Goal: Task Accomplishment & Management: Use online tool/utility

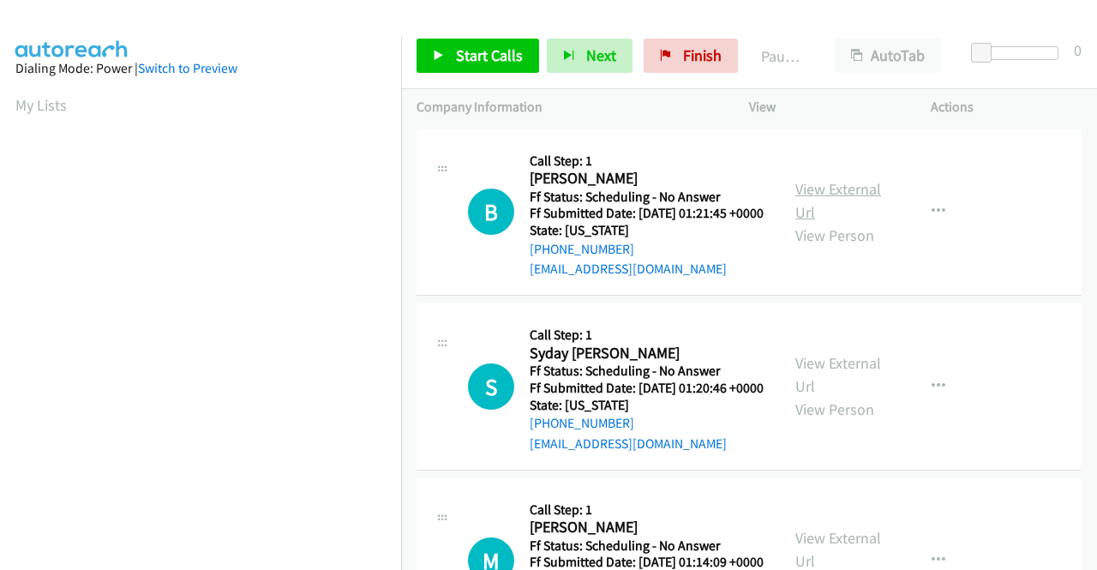
click at [856, 196] on link "View External Url" at bounding box center [839, 200] width 86 height 43
click at [848, 383] on link "View External Url" at bounding box center [839, 374] width 86 height 43
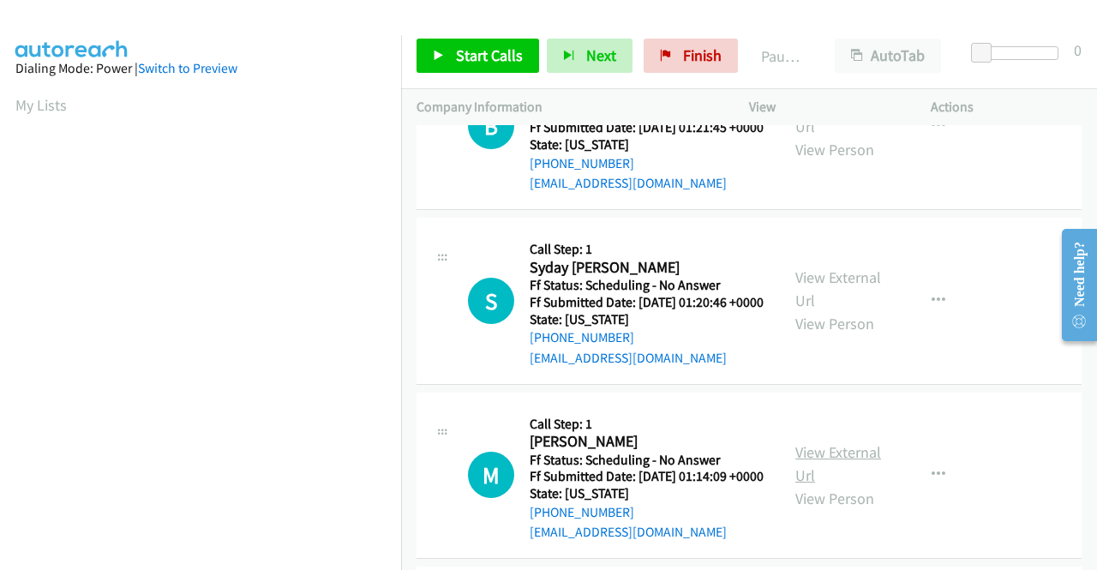
click at [820, 485] on link "View External Url" at bounding box center [839, 463] width 86 height 43
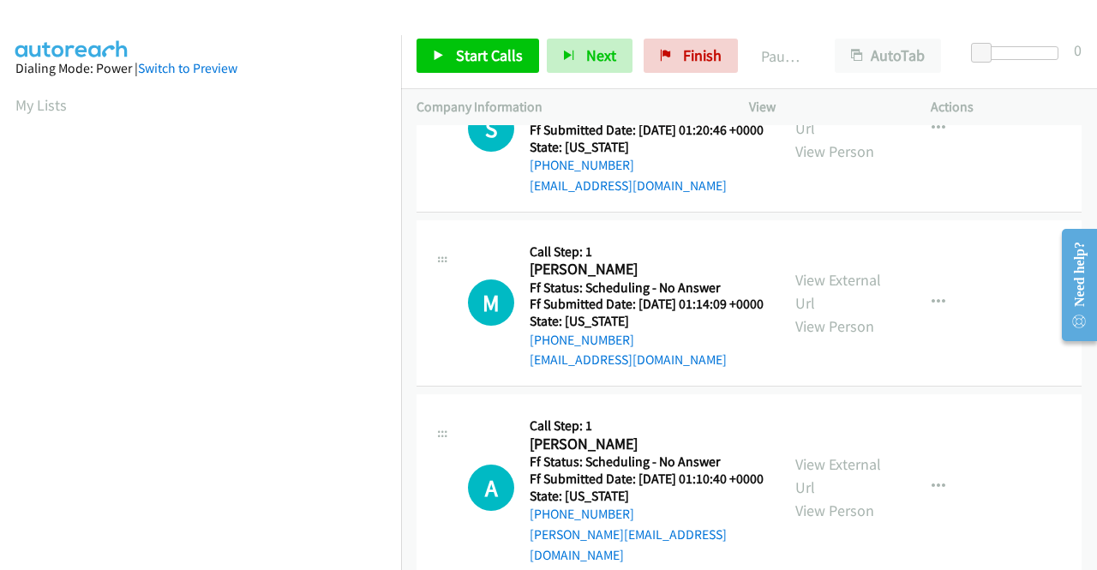
scroll to position [343, 0]
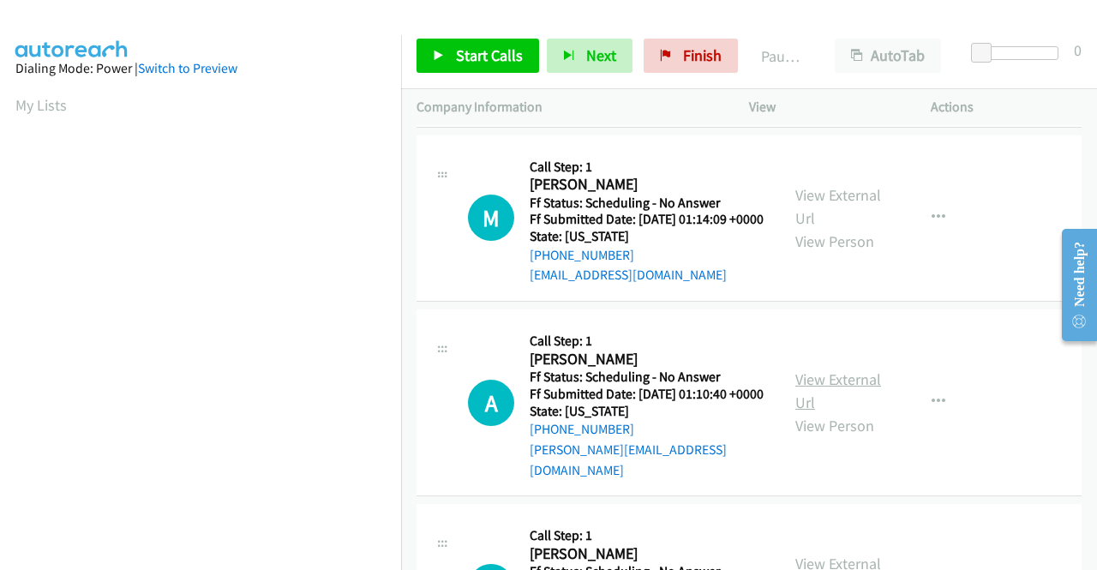
click at [824, 412] on link "View External Url" at bounding box center [839, 390] width 86 height 43
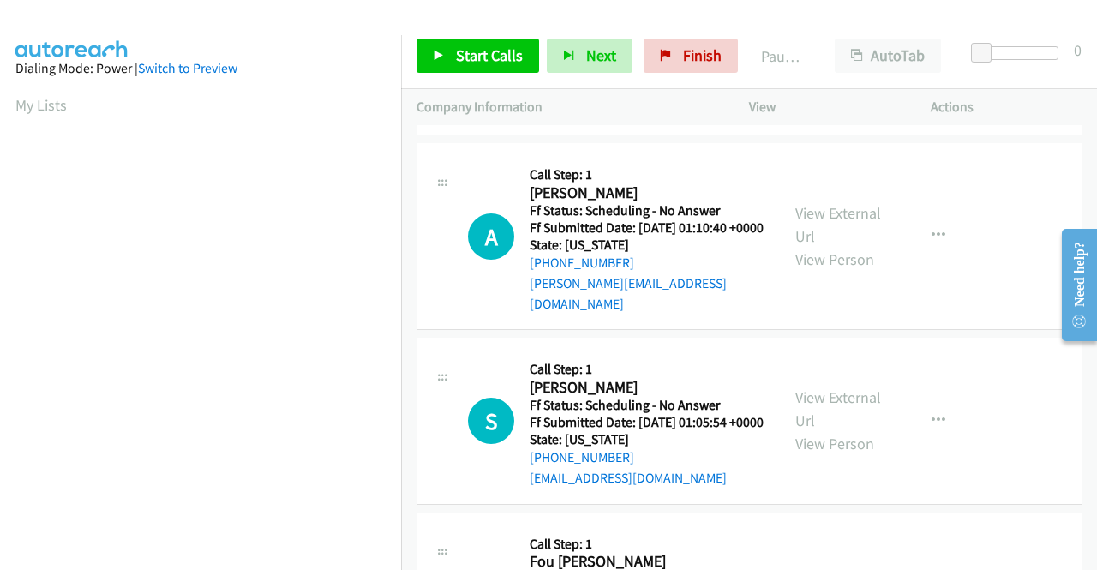
scroll to position [514, 0]
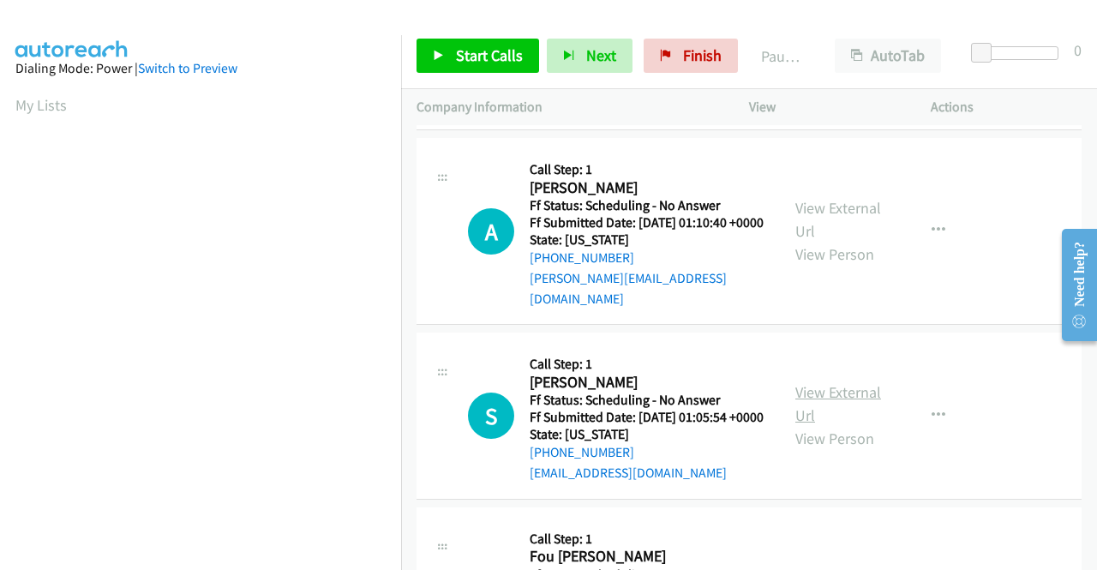
click at [832, 425] on link "View External Url" at bounding box center [839, 403] width 86 height 43
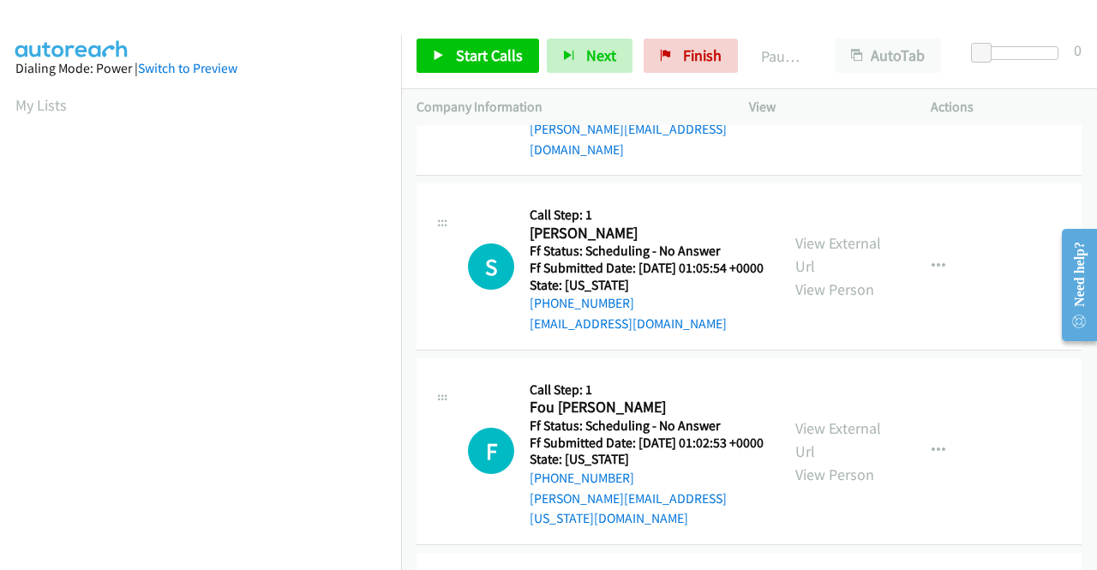
scroll to position [686, 0]
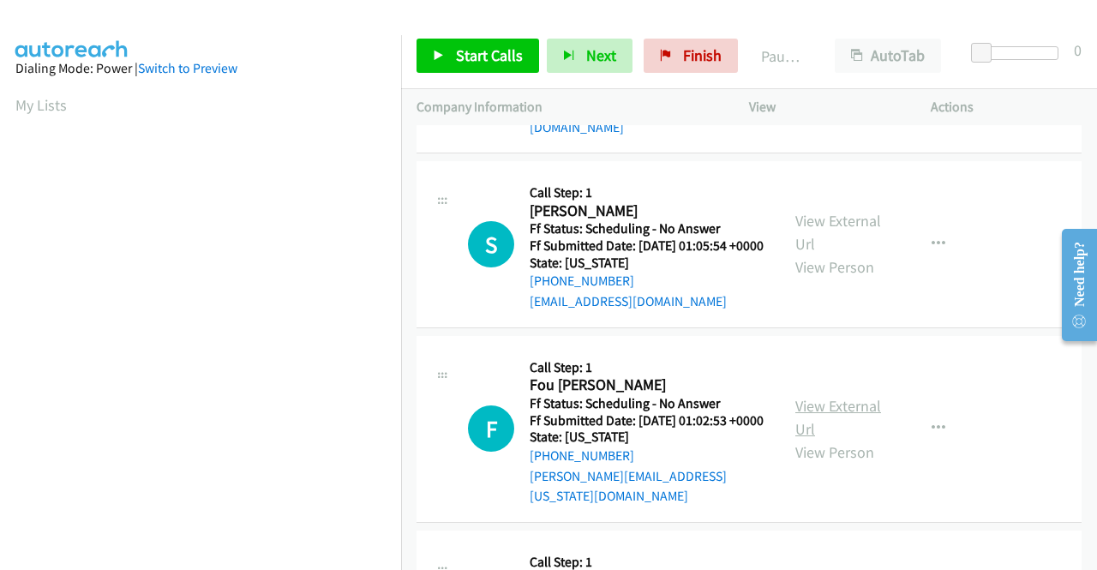
click at [832, 439] on link "View External Url" at bounding box center [839, 417] width 86 height 43
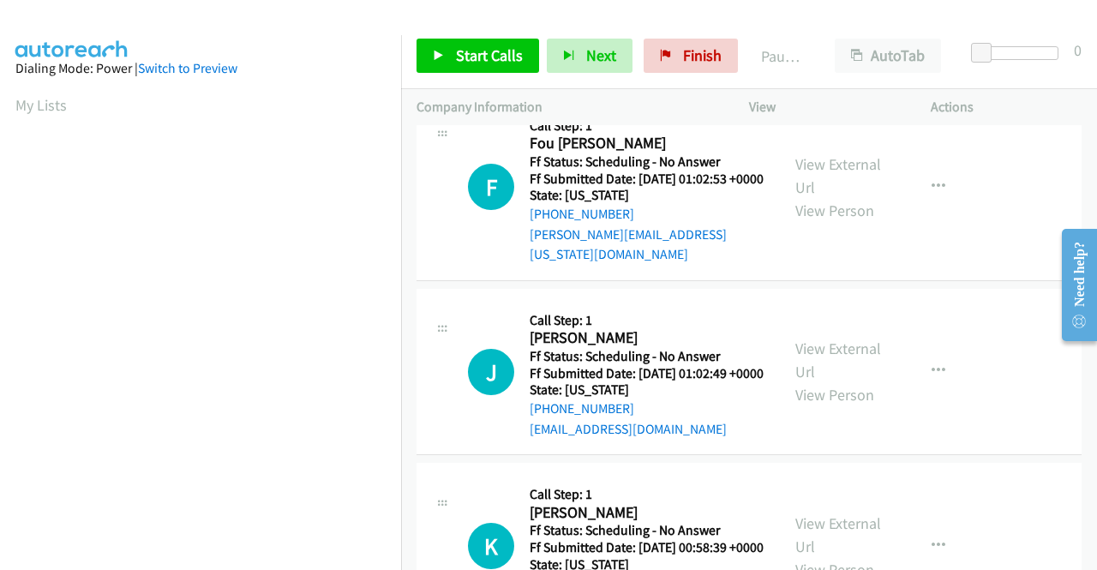
scroll to position [943, 0]
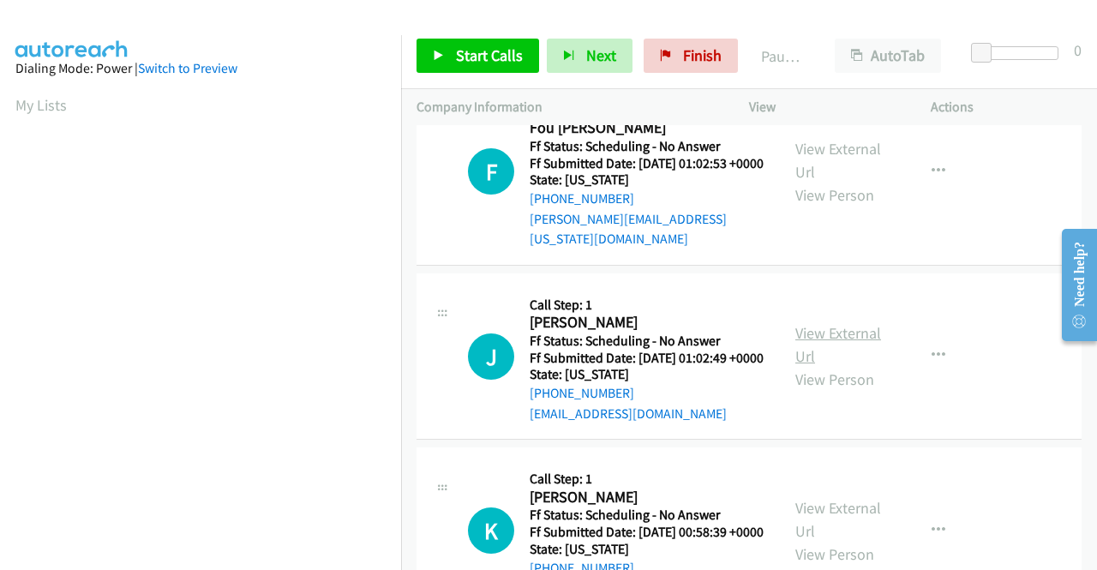
click at [845, 366] on link "View External Url" at bounding box center [839, 344] width 86 height 43
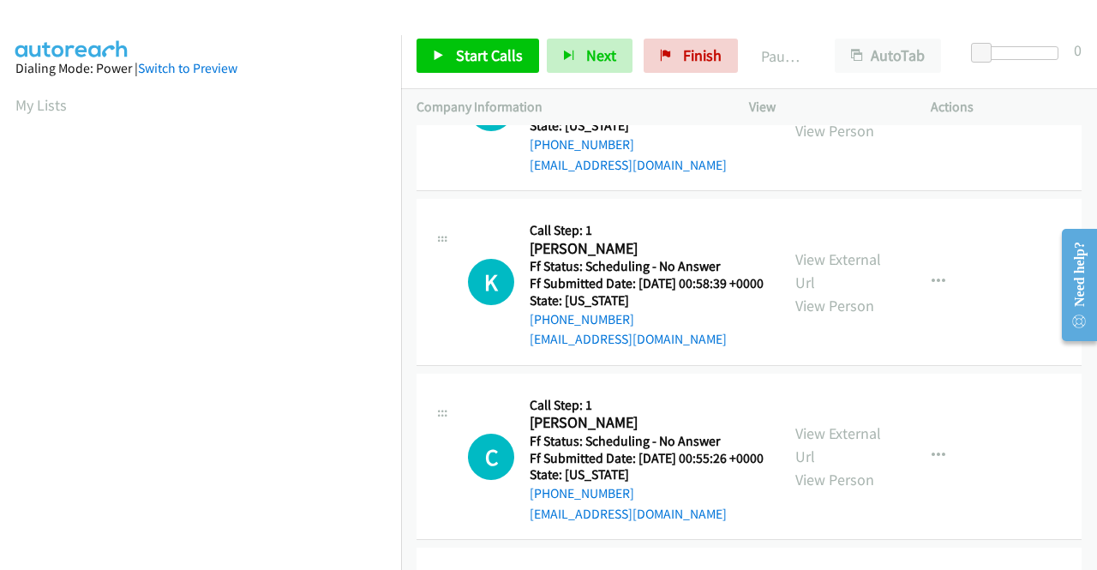
scroll to position [1200, 0]
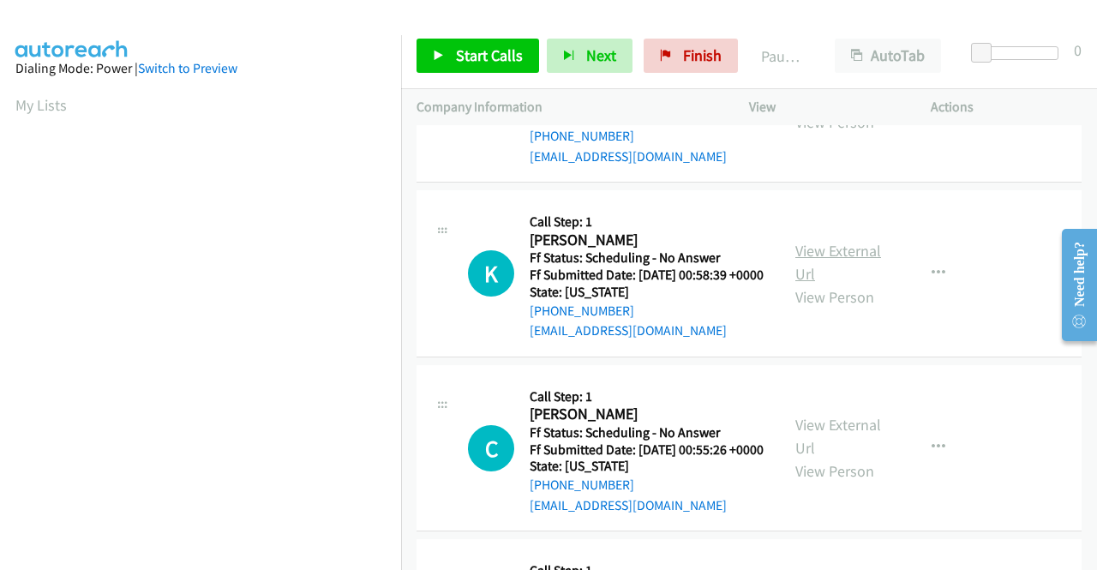
click at [833, 284] on link "View External Url" at bounding box center [839, 262] width 86 height 43
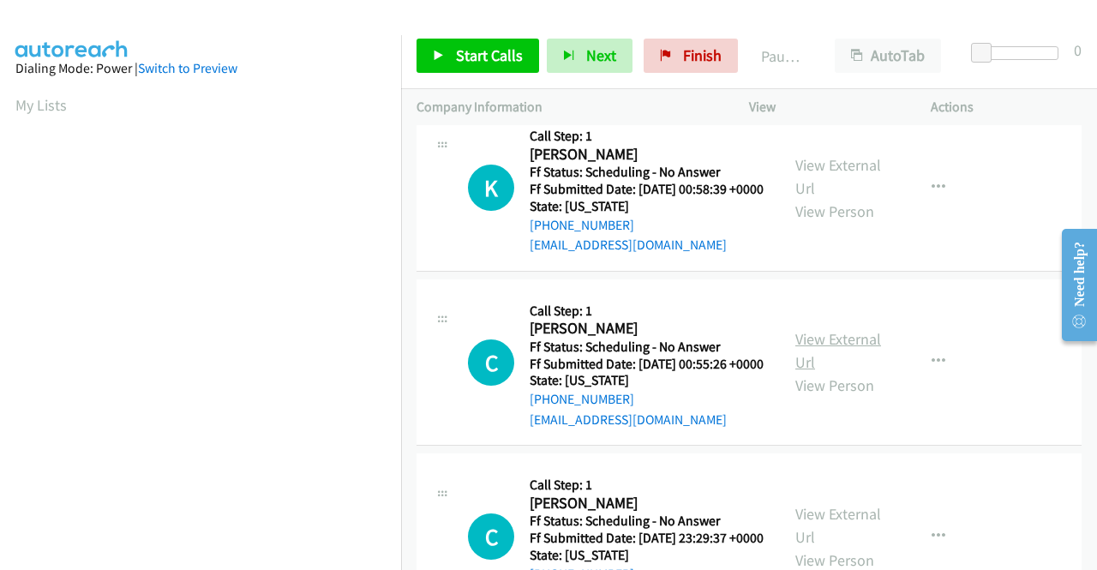
click at [834, 372] on link "View External Url" at bounding box center [839, 350] width 86 height 43
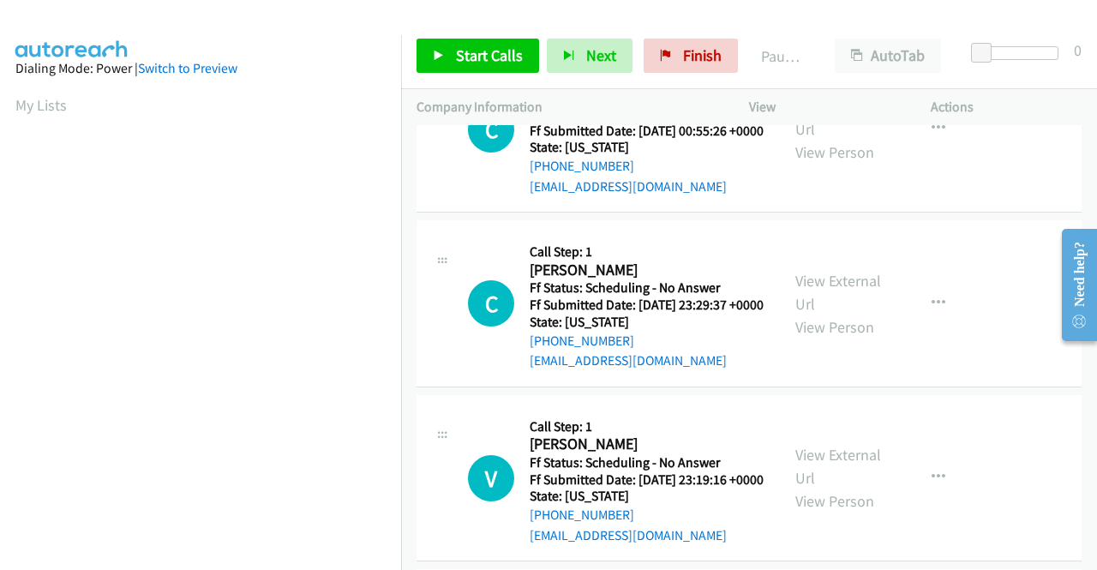
scroll to position [1543, 0]
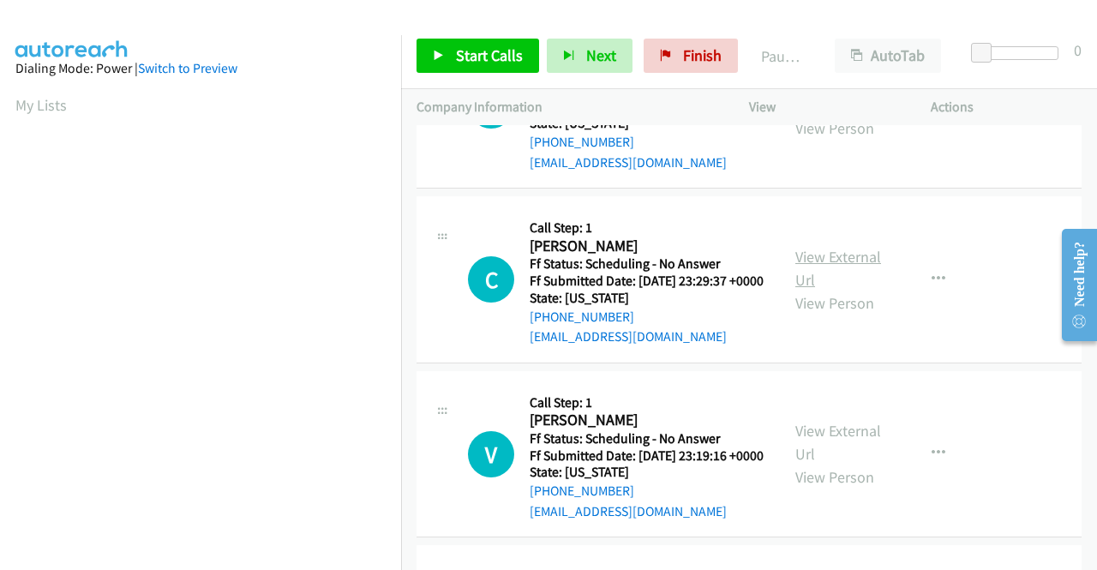
click at [805, 290] on link "View External Url" at bounding box center [839, 268] width 86 height 43
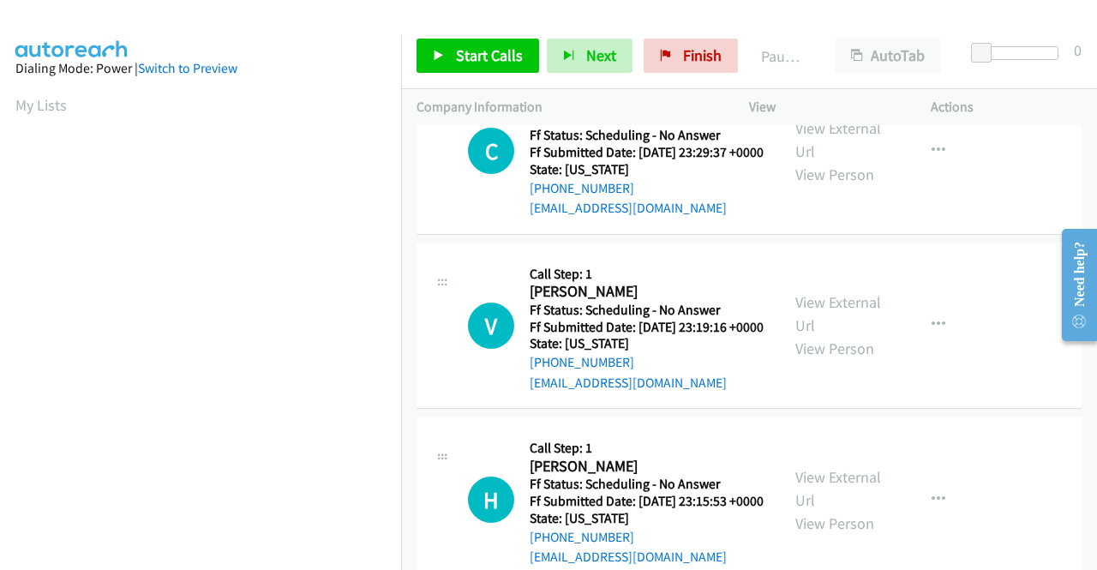
scroll to position [1715, 0]
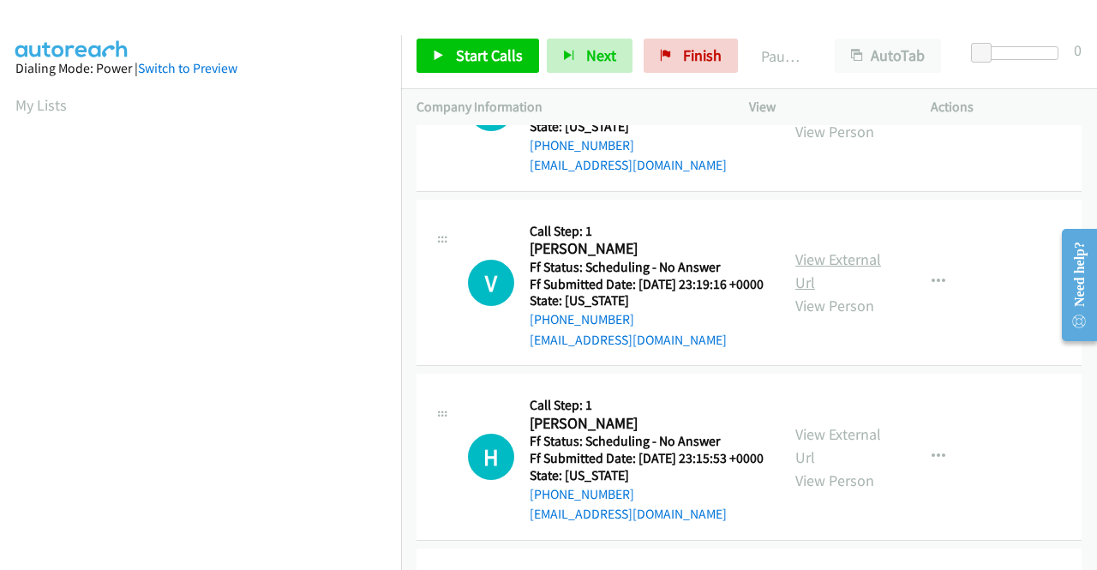
click at [832, 292] on link "View External Url" at bounding box center [839, 270] width 86 height 43
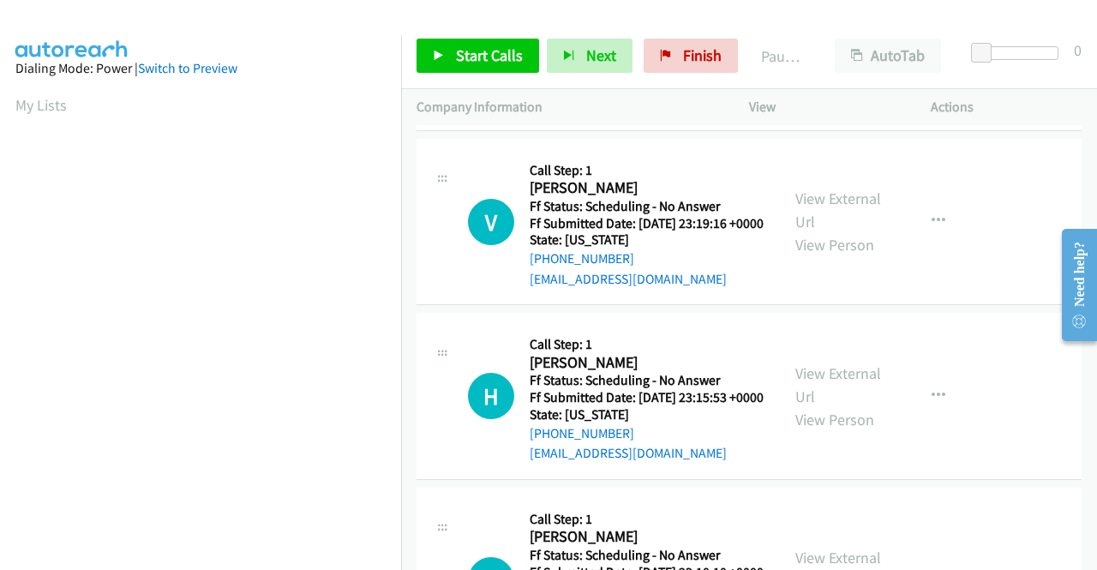
scroll to position [1886, 0]
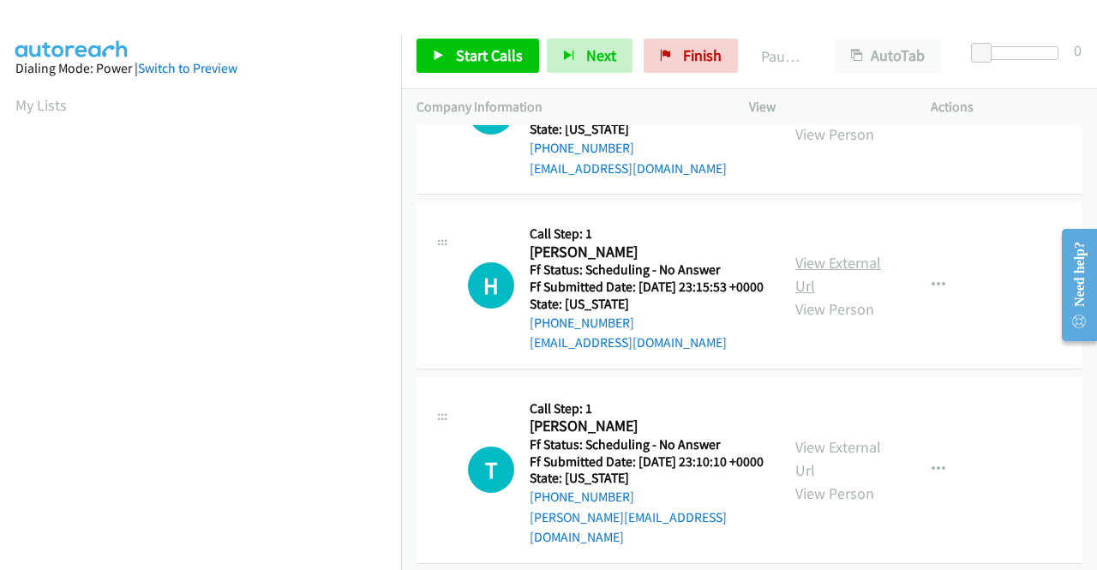
click at [847, 296] on link "View External Url" at bounding box center [839, 274] width 86 height 43
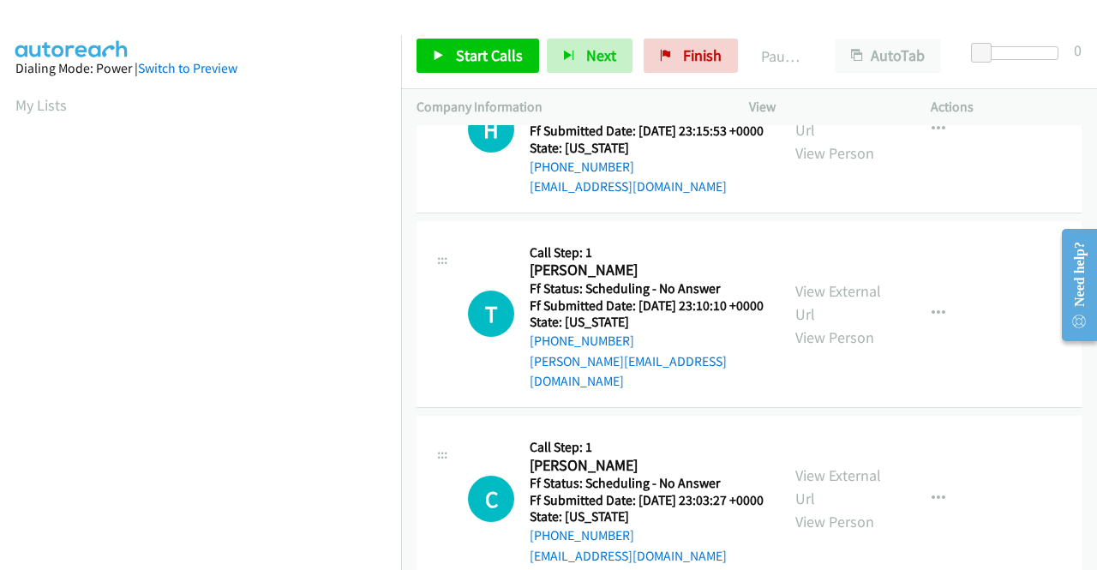
scroll to position [2057, 0]
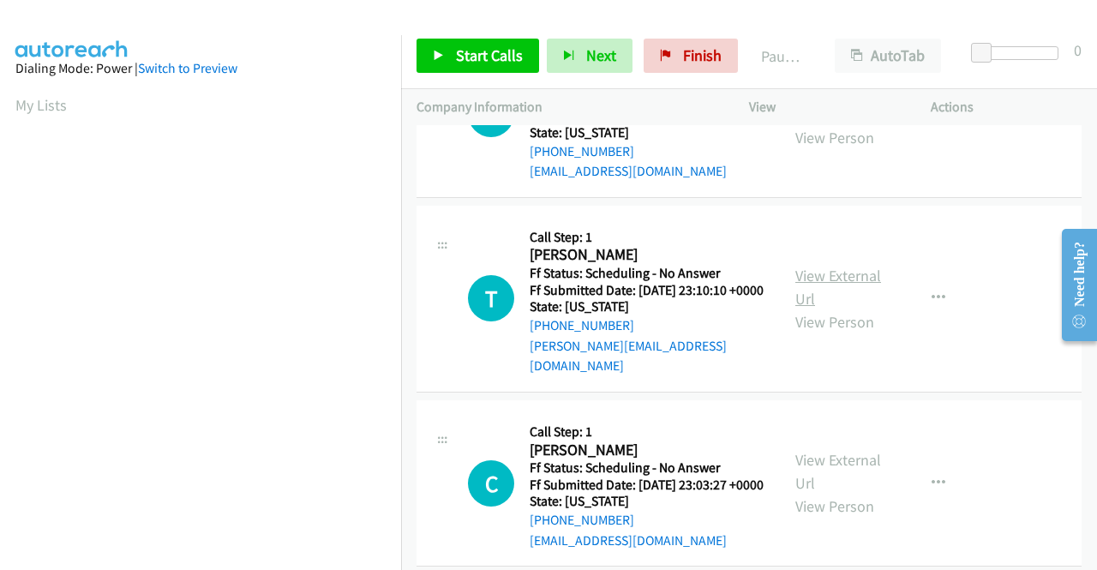
click at [838, 309] on link "View External Url" at bounding box center [839, 287] width 86 height 43
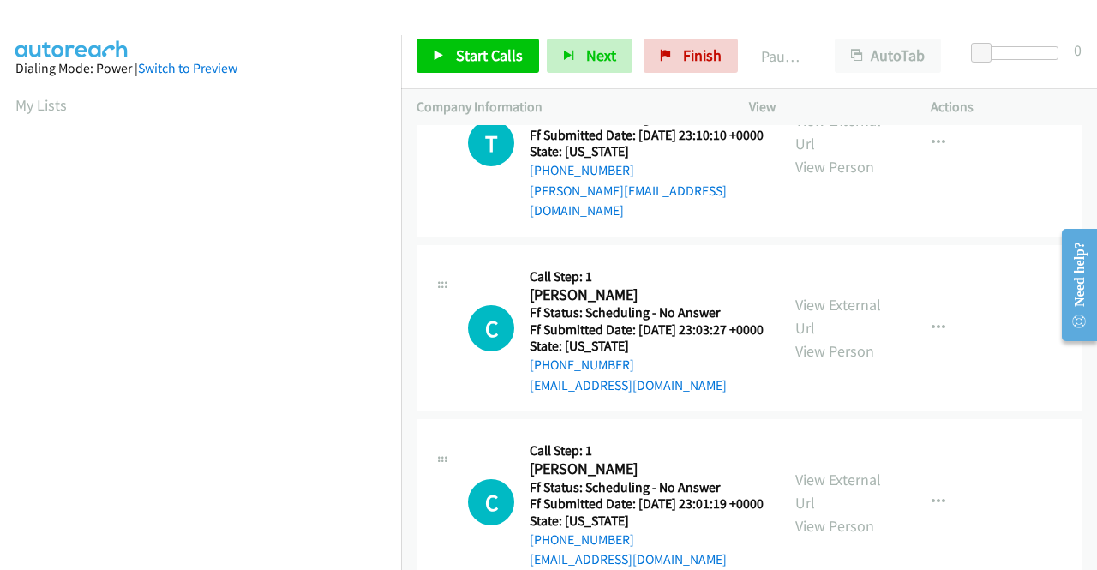
scroll to position [2229, 0]
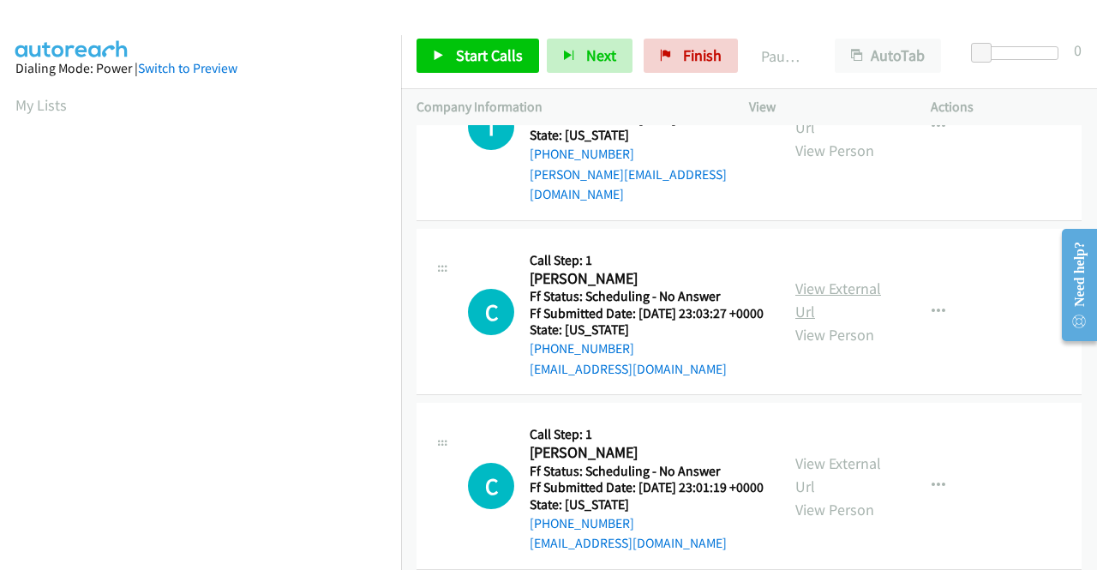
click at [850, 321] on link "View External Url" at bounding box center [839, 300] width 86 height 43
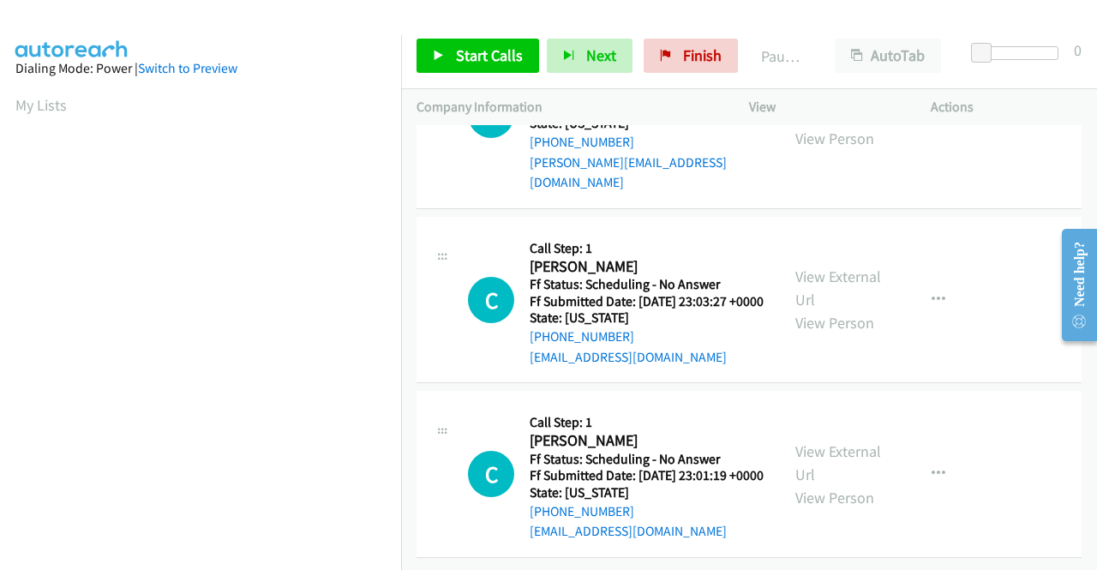
scroll to position [2441, 0]
click at [837, 441] on link "View External Url" at bounding box center [839, 462] width 86 height 43
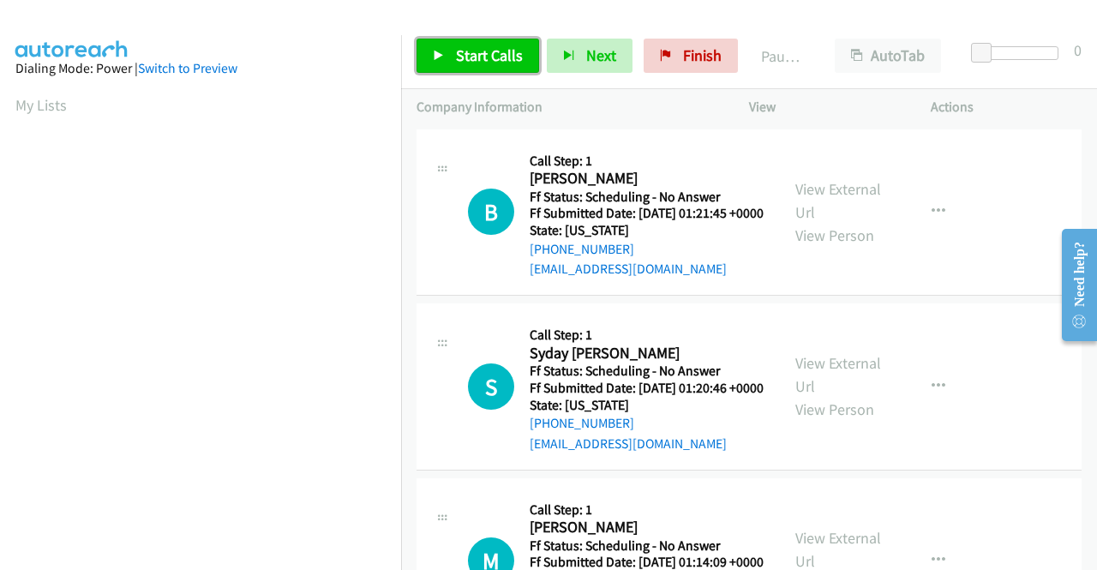
click at [456, 51] on span "Start Calls" at bounding box center [489, 55] width 67 height 20
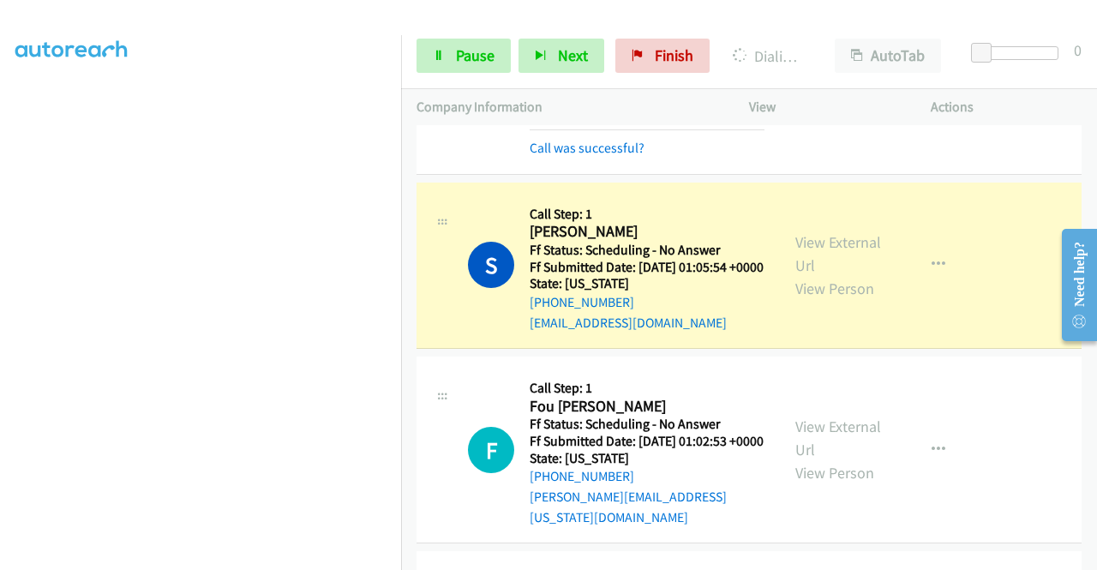
scroll to position [857, 0]
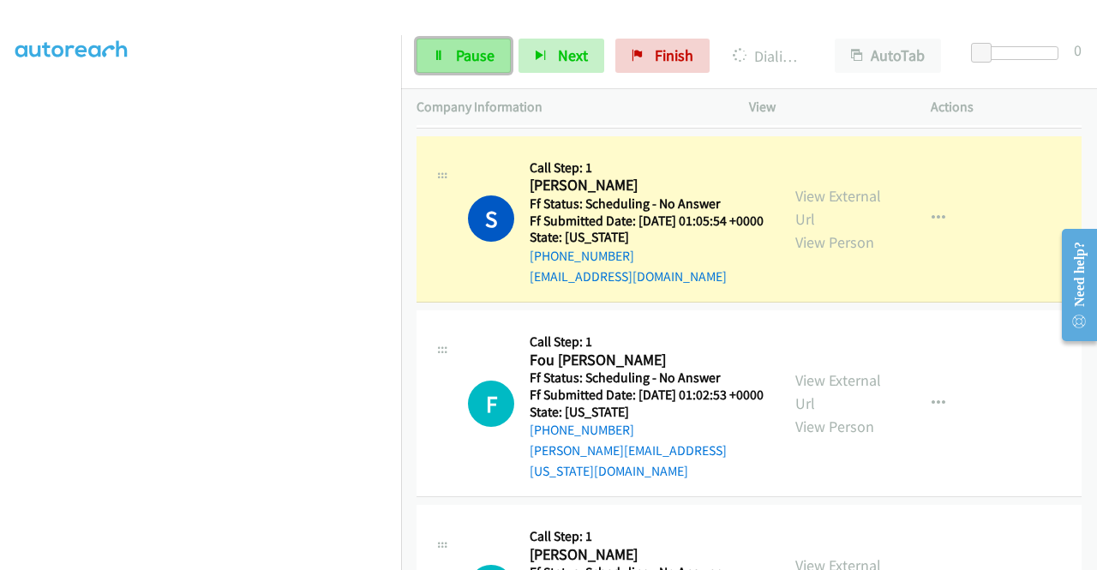
click at [490, 46] on span "Pause" at bounding box center [475, 55] width 39 height 20
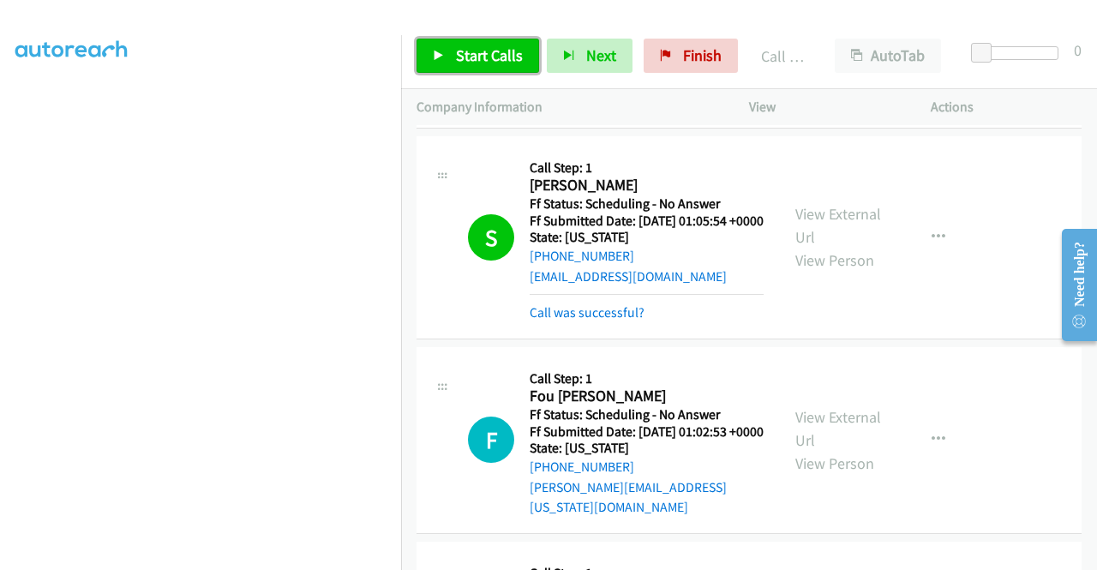
click at [505, 53] on span "Start Calls" at bounding box center [489, 55] width 67 height 20
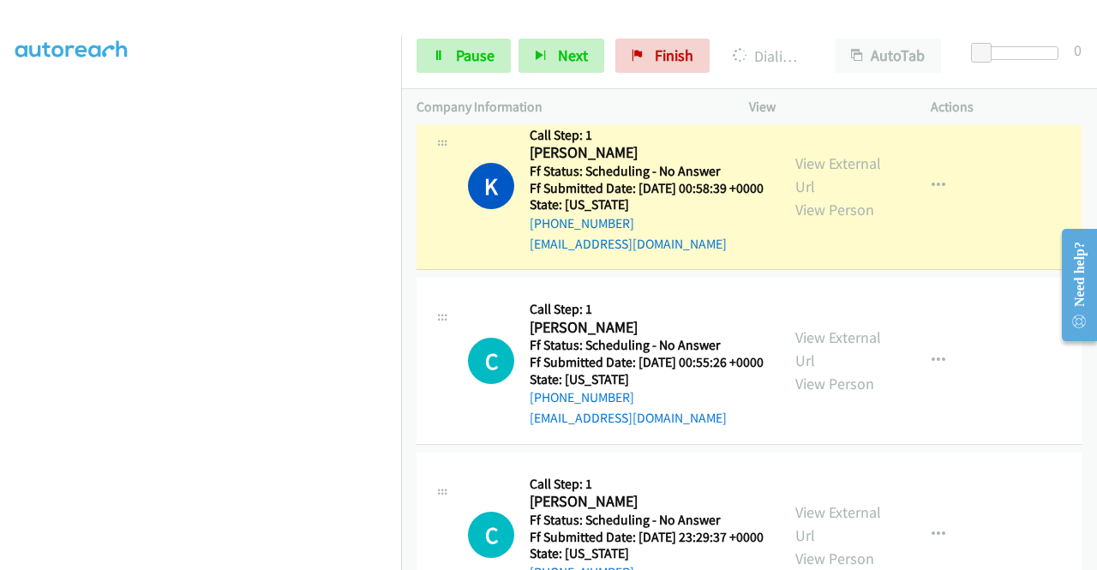
scroll to position [1629, 0]
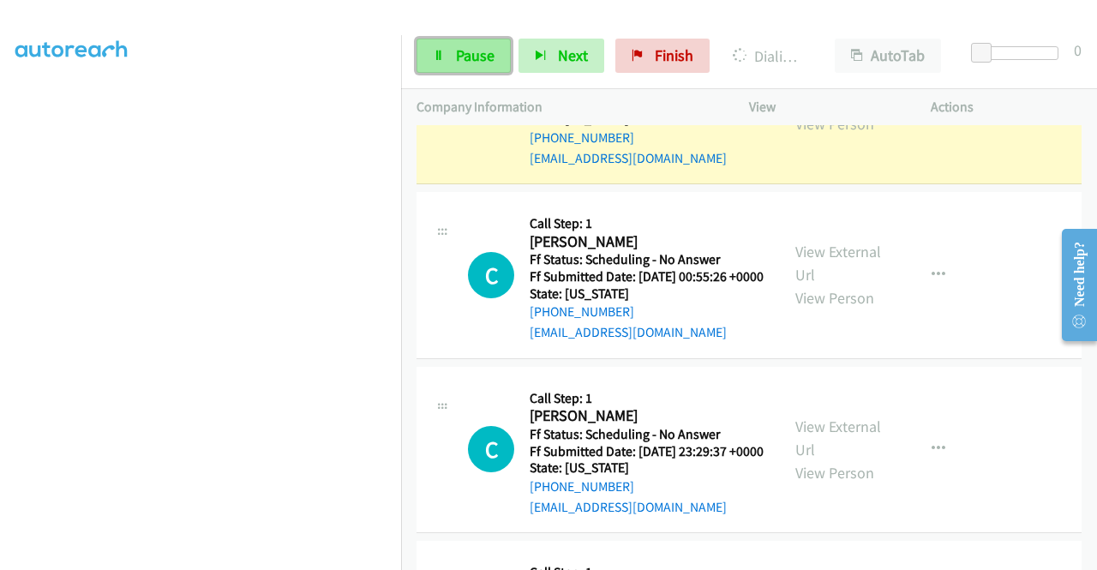
click at [471, 65] on link "Pause" at bounding box center [464, 56] width 94 height 34
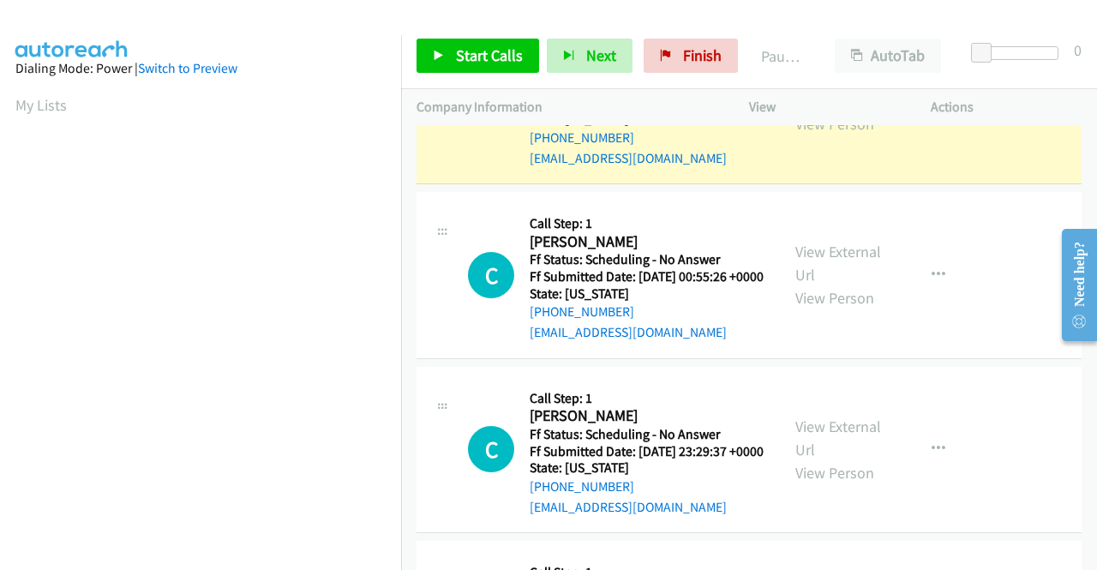
scroll to position [391, 0]
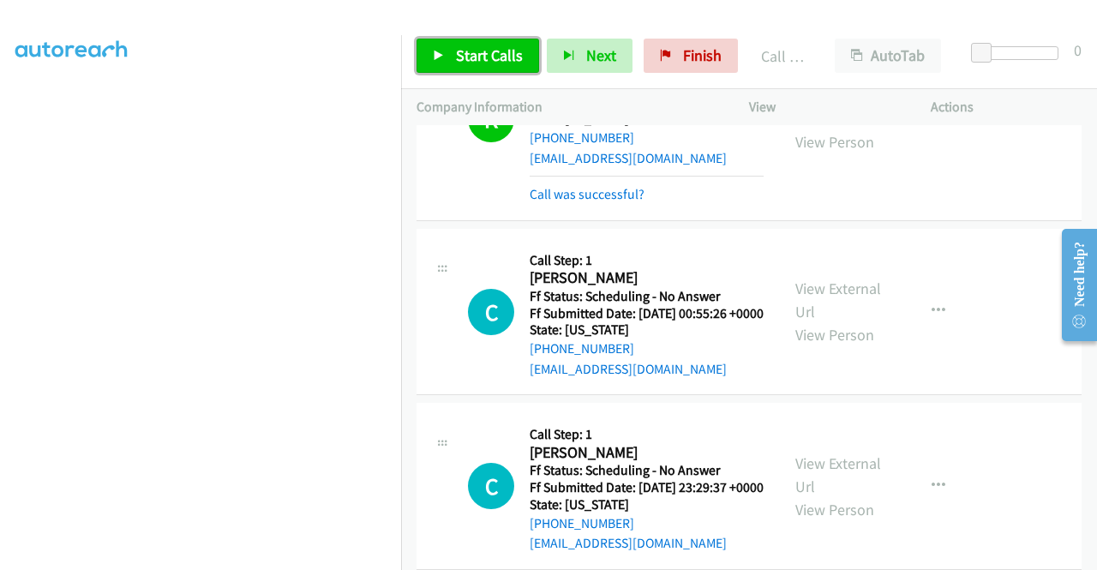
click at [476, 55] on span "Start Calls" at bounding box center [489, 55] width 67 height 20
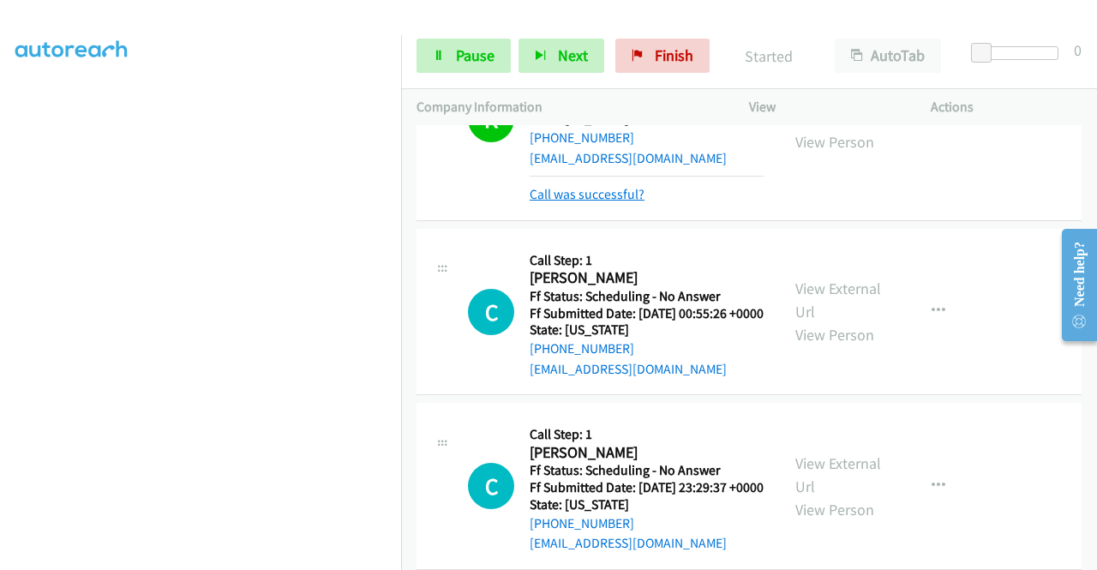
click at [595, 202] on link "Call was successful?" at bounding box center [587, 194] width 115 height 16
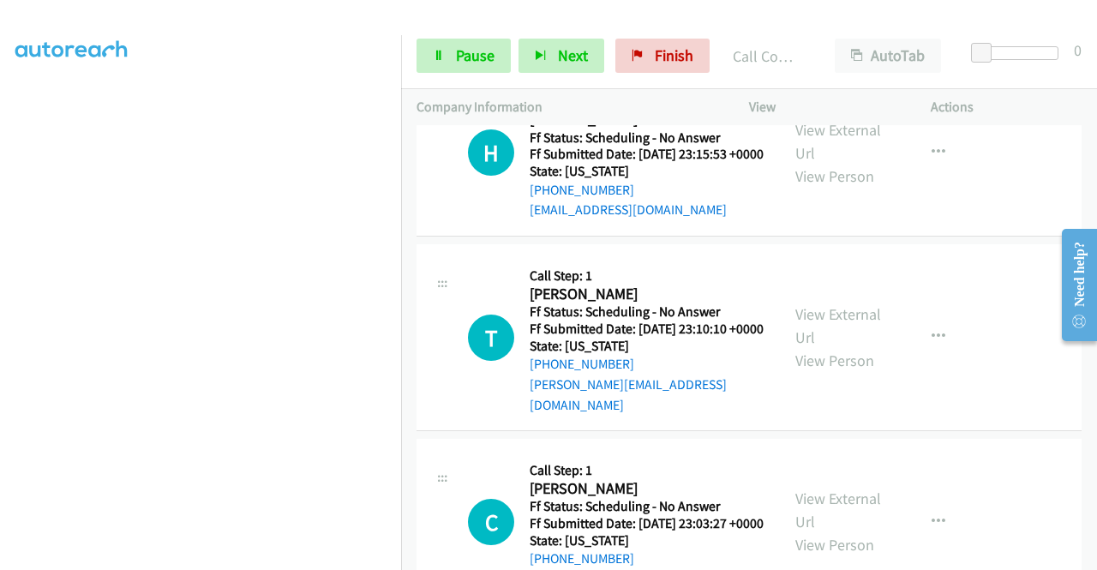
scroll to position [2400, 0]
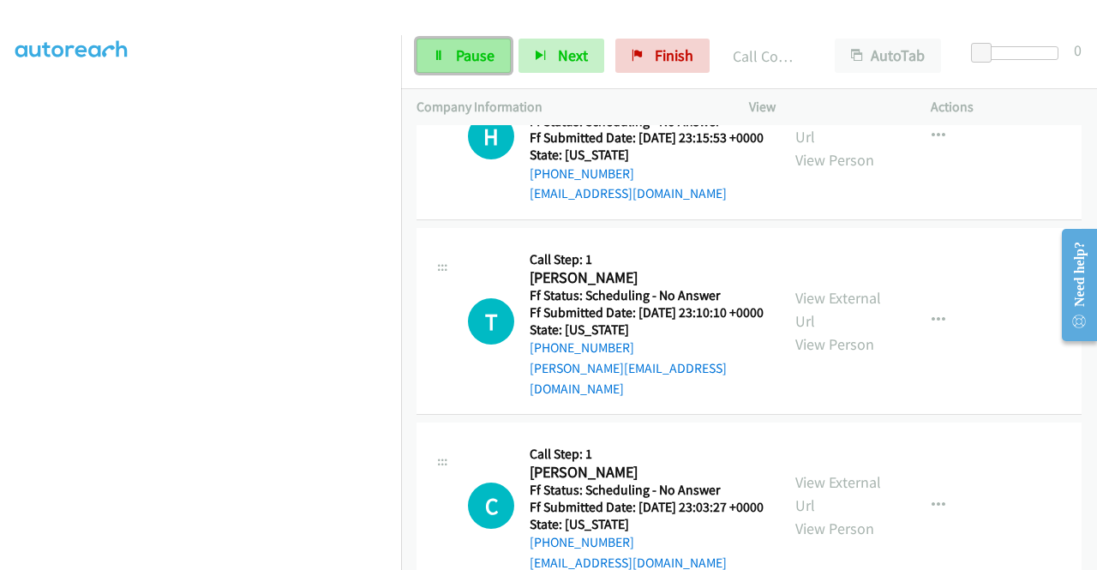
click at [483, 57] on span "Pause" at bounding box center [475, 55] width 39 height 20
click at [441, 56] on icon at bounding box center [439, 57] width 12 height 12
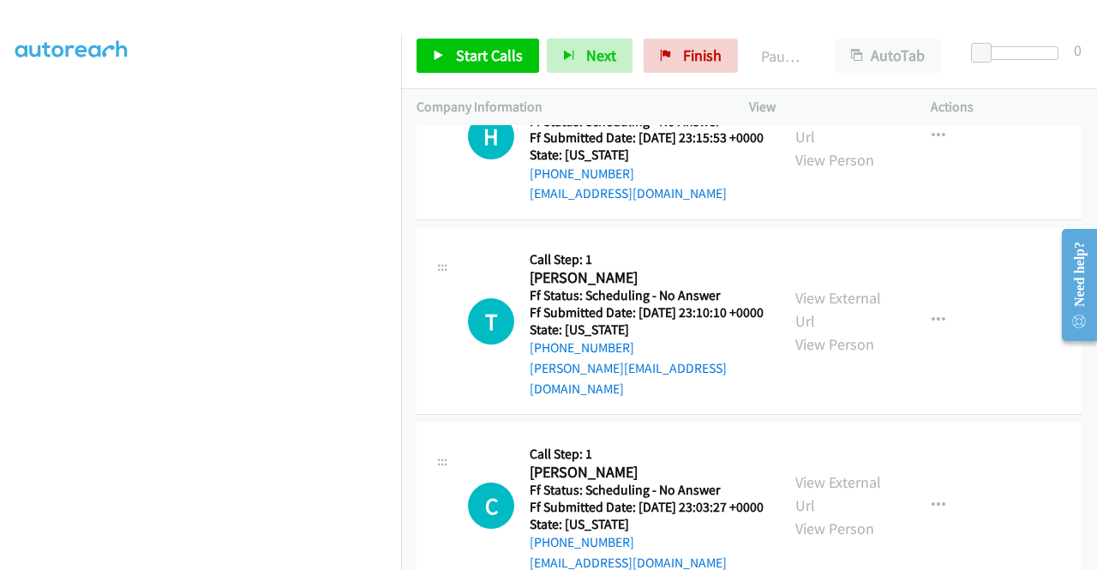
scroll to position [2486, 0]
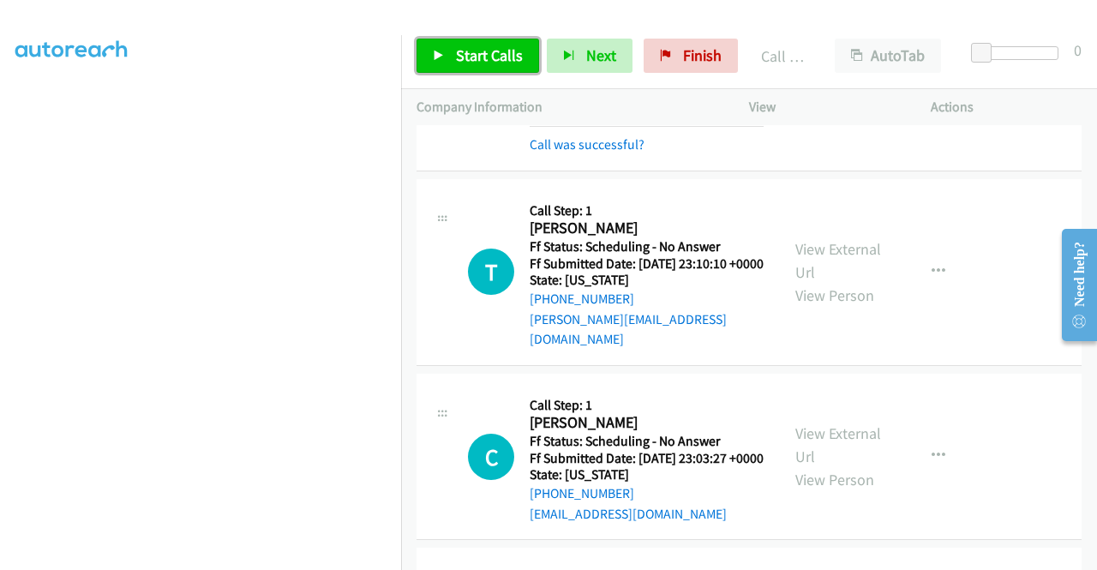
click at [501, 58] on span "Start Calls" at bounding box center [489, 55] width 67 height 20
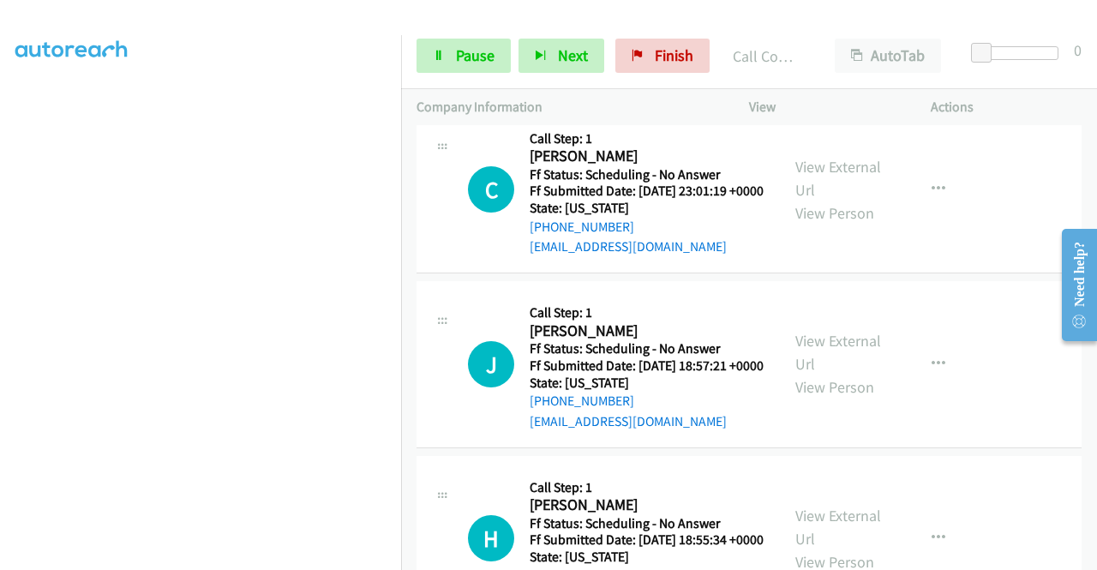
scroll to position [3086, 0]
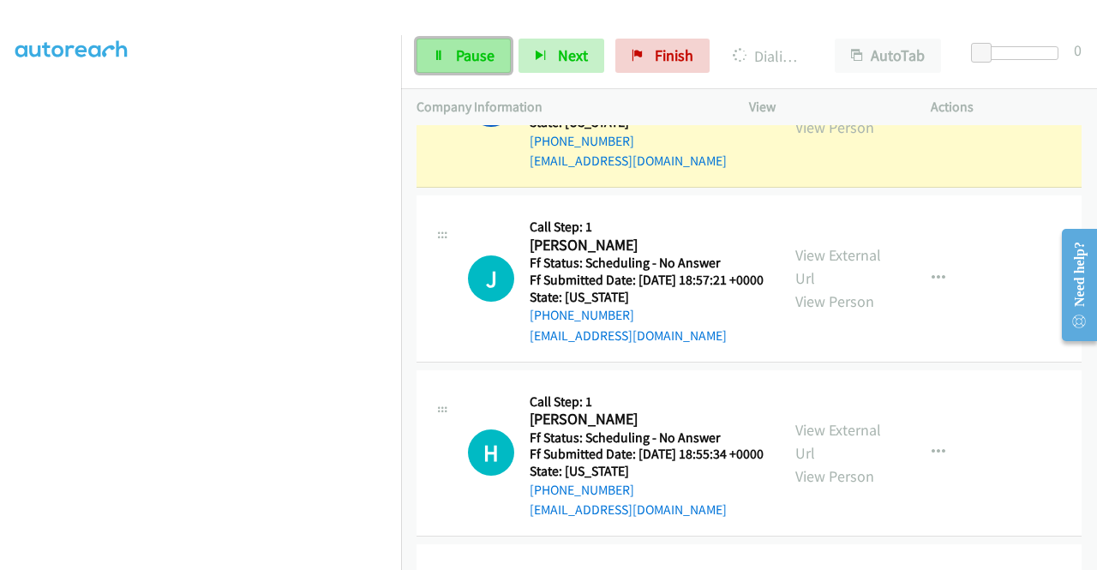
click at [456, 46] on span "Pause" at bounding box center [475, 55] width 39 height 20
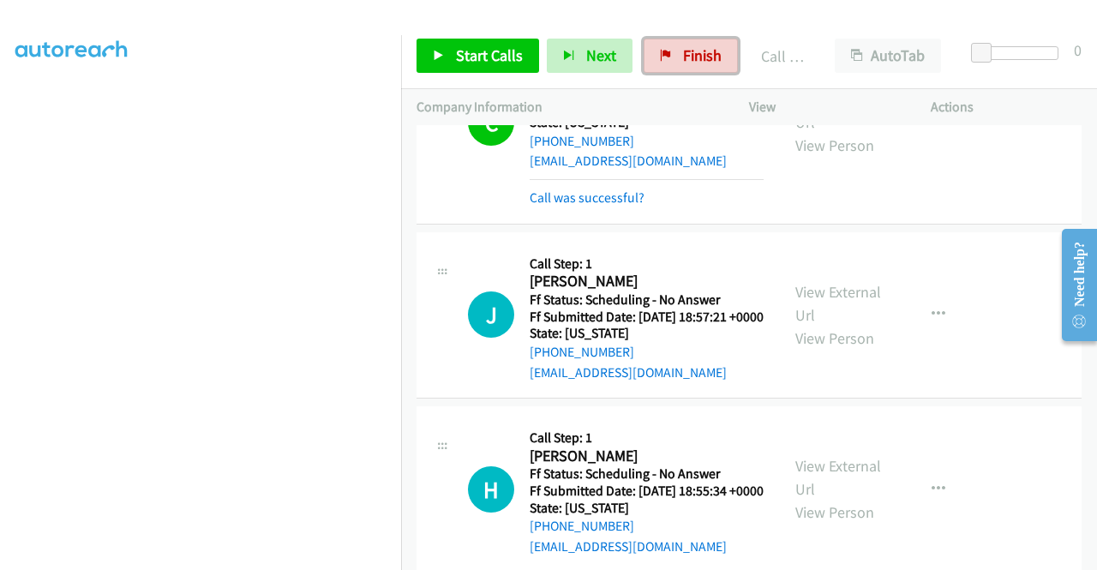
drag, startPoint x: 680, startPoint y: 64, endPoint x: 599, endPoint y: 92, distance: 85.1
click at [683, 64] on span "Finish" at bounding box center [702, 55] width 39 height 20
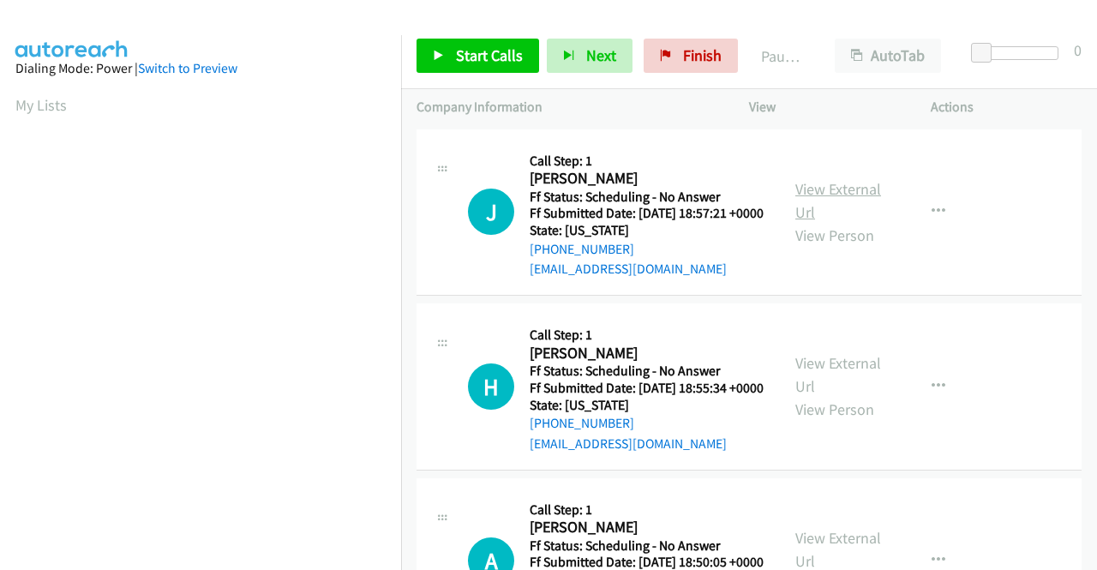
click at [824, 193] on link "View External Url" at bounding box center [839, 200] width 86 height 43
click at [826, 383] on link "View External Url" at bounding box center [839, 374] width 86 height 43
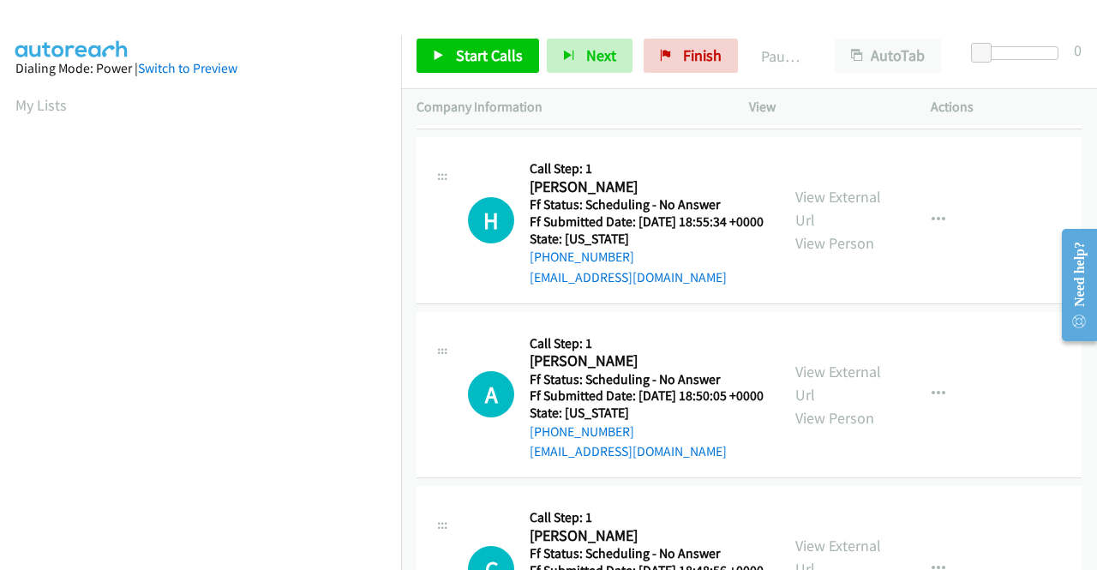
scroll to position [171, 0]
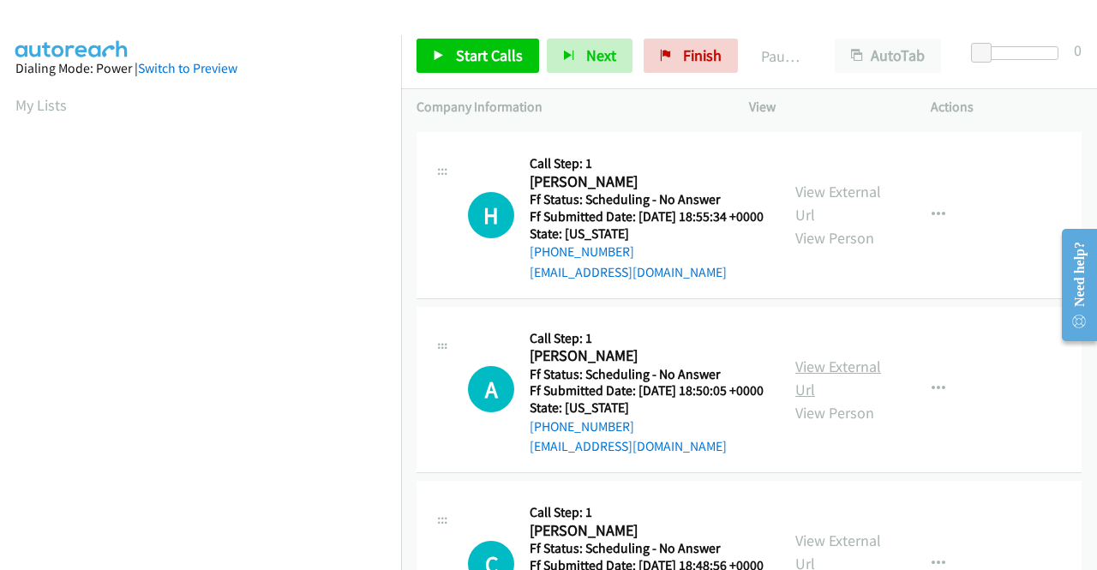
click at [831, 399] on link "View External Url" at bounding box center [839, 378] width 86 height 43
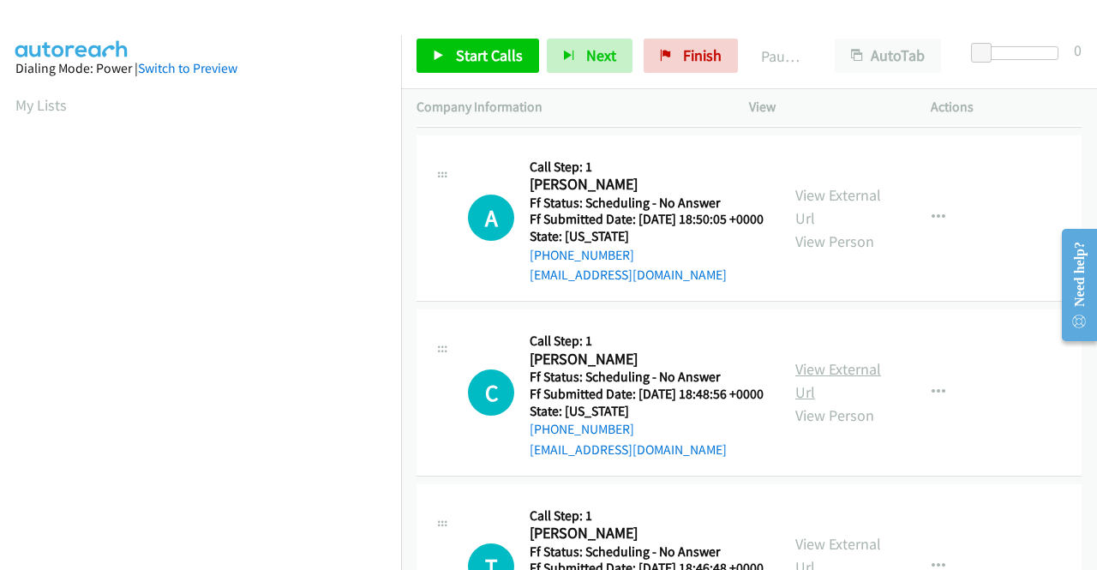
click at [802, 402] on link "View External Url" at bounding box center [839, 380] width 86 height 43
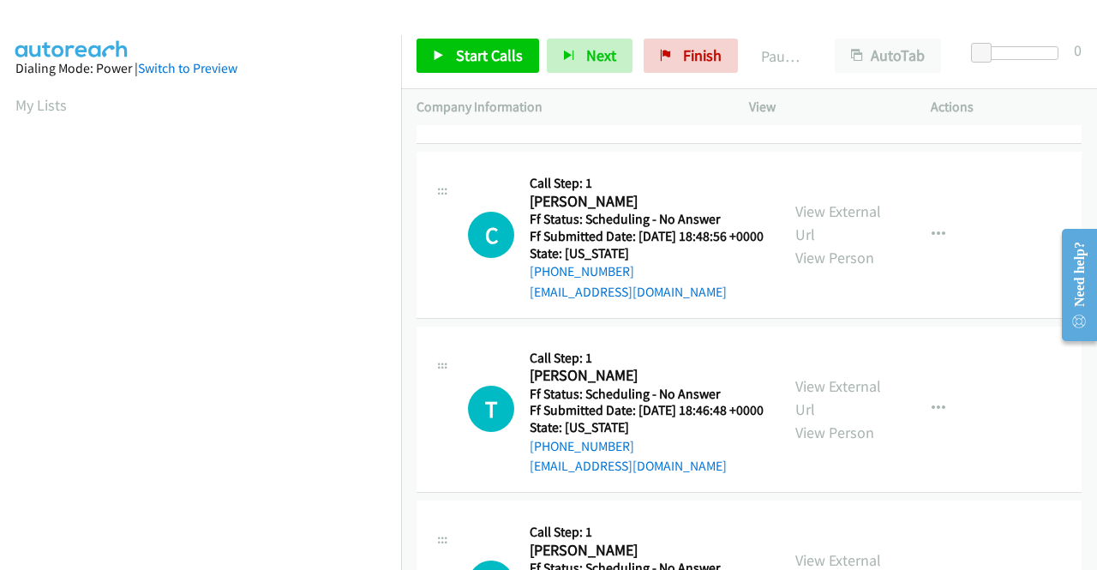
scroll to position [514, 0]
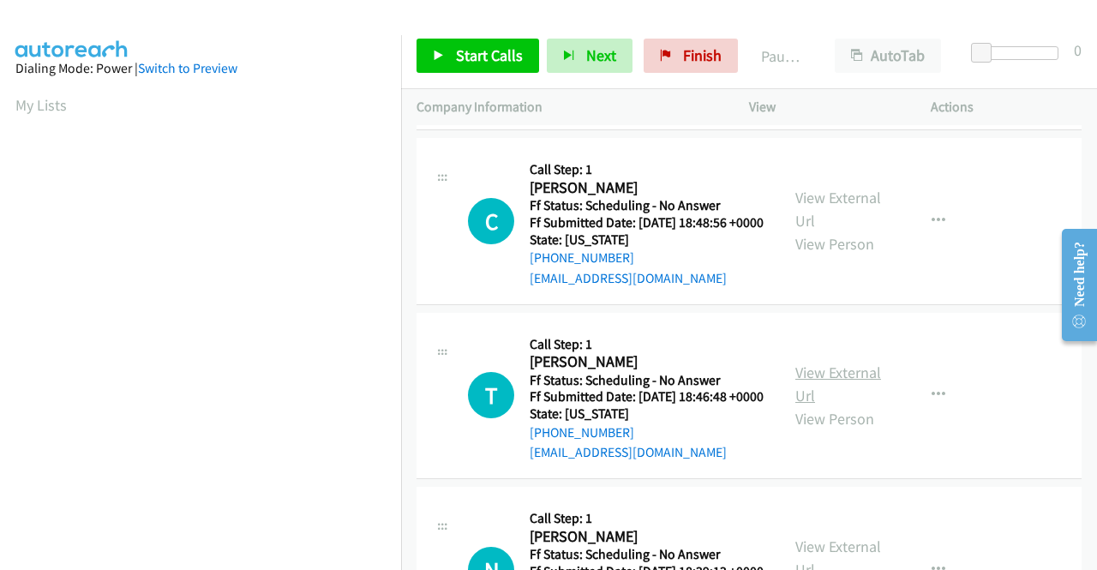
click at [811, 405] on link "View External Url" at bounding box center [839, 384] width 86 height 43
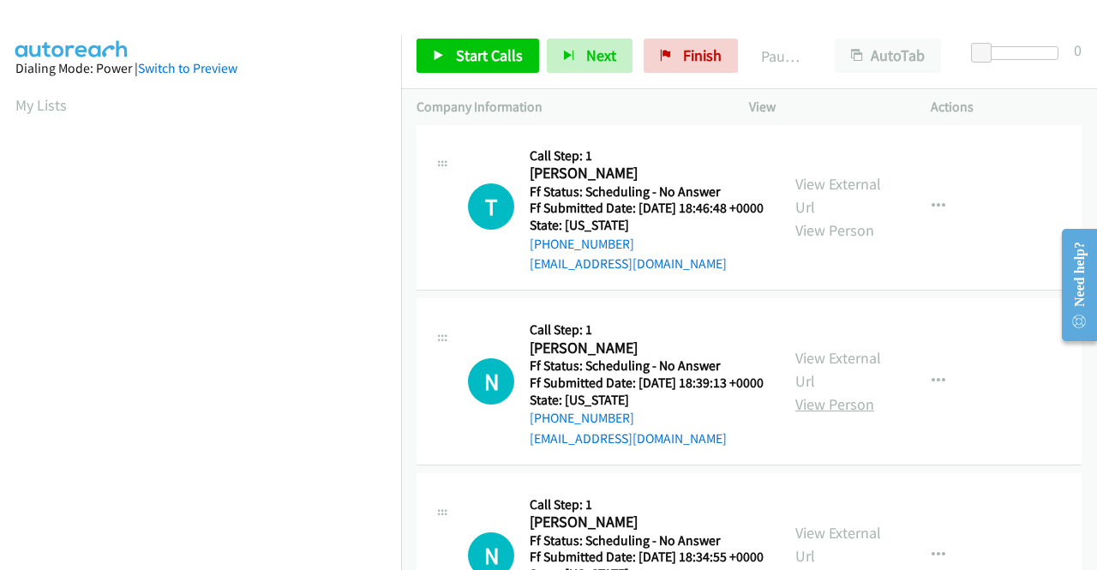
scroll to position [772, 0]
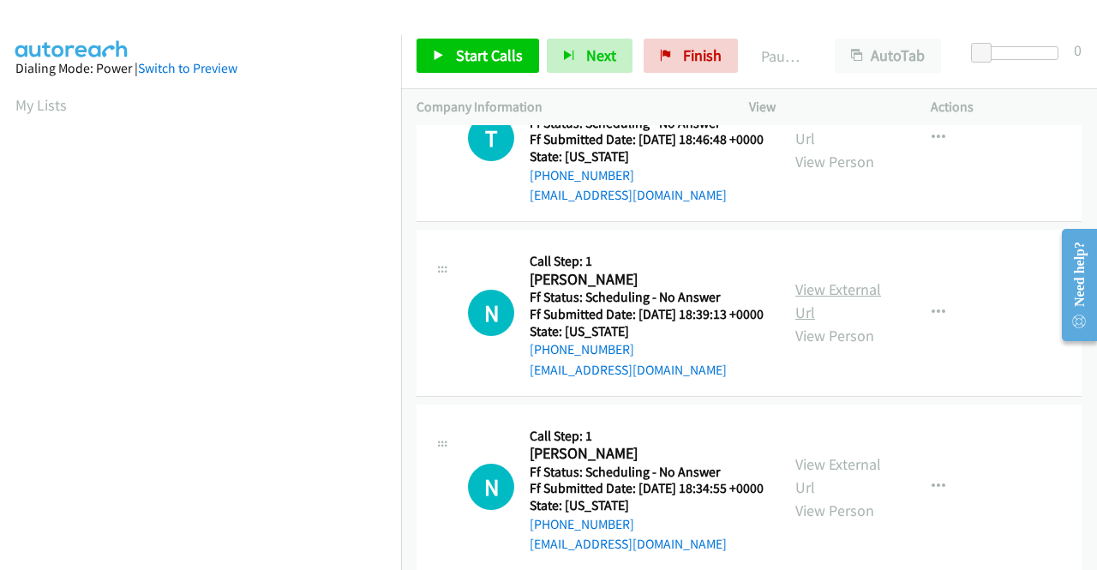
click at [820, 322] on link "View External Url" at bounding box center [839, 300] width 86 height 43
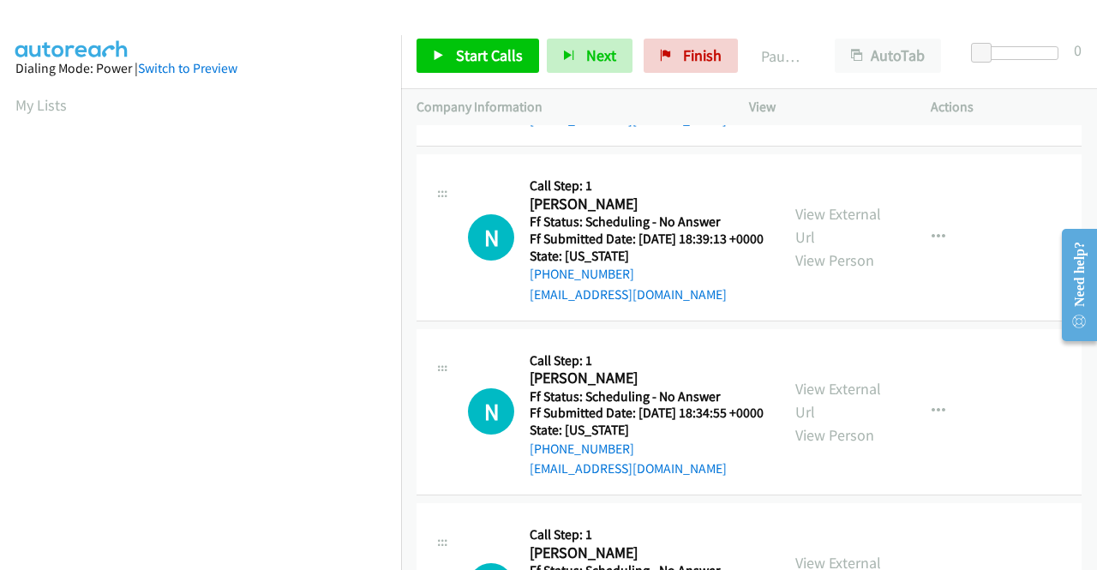
scroll to position [943, 0]
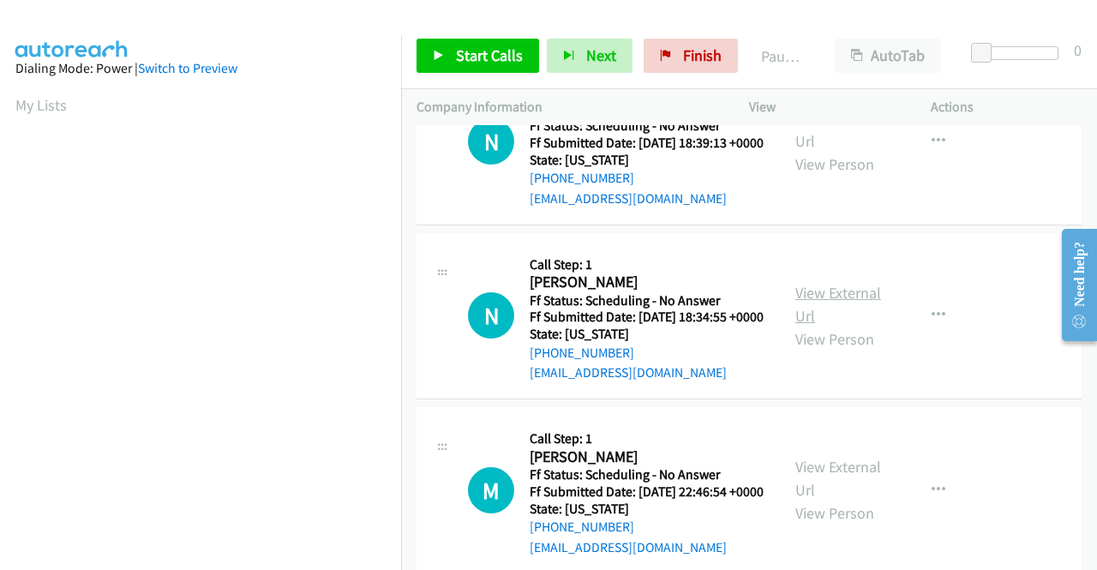
click at [854, 326] on link "View External Url" at bounding box center [839, 304] width 86 height 43
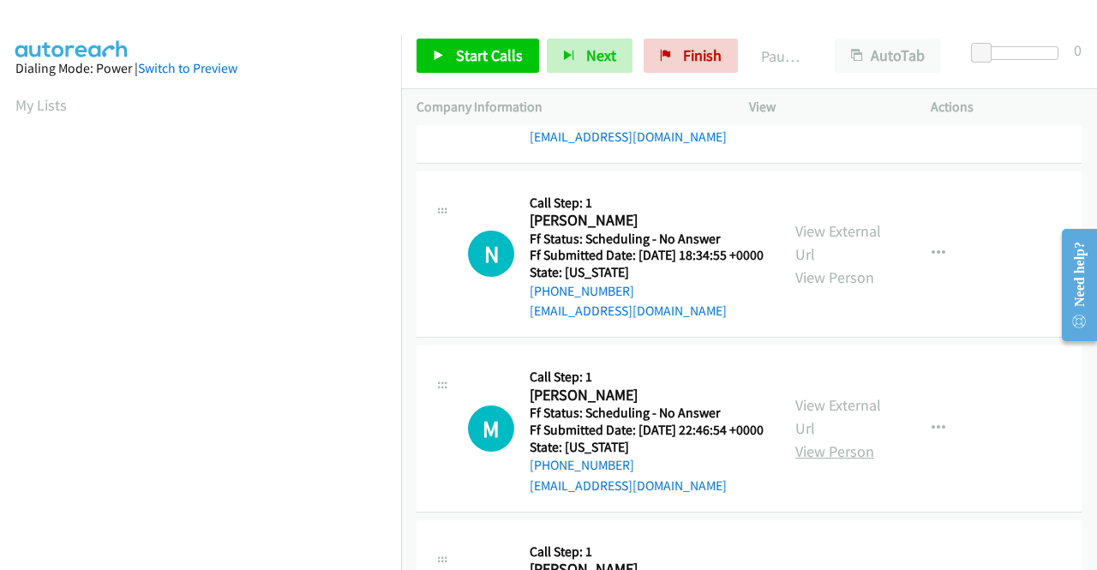
scroll to position [1114, 0]
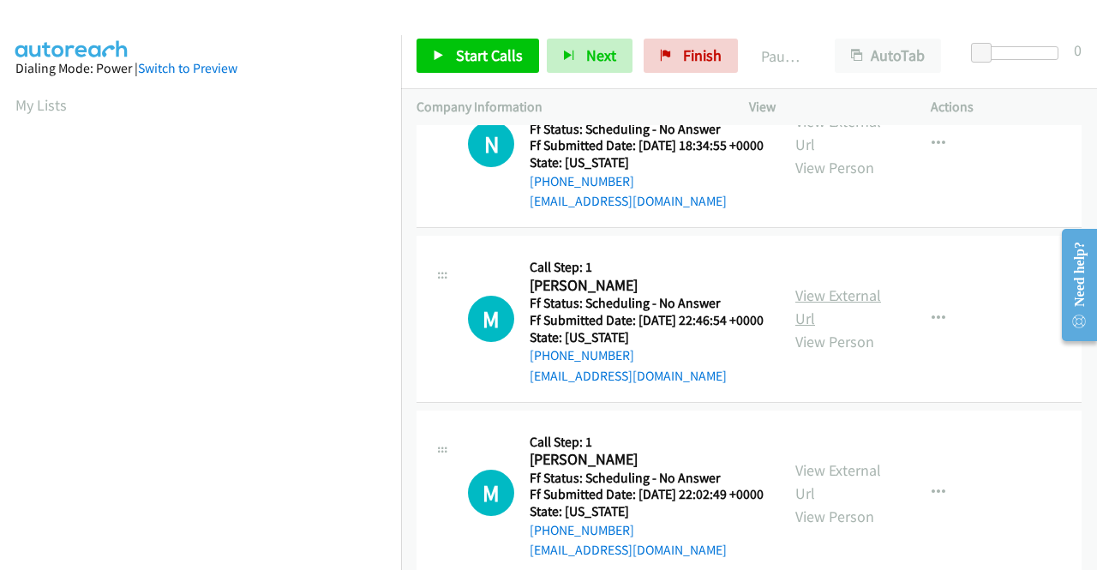
click at [863, 353] on div "View External Url View Person" at bounding box center [840, 318] width 89 height 69
click at [862, 328] on link "View External Url" at bounding box center [839, 306] width 86 height 43
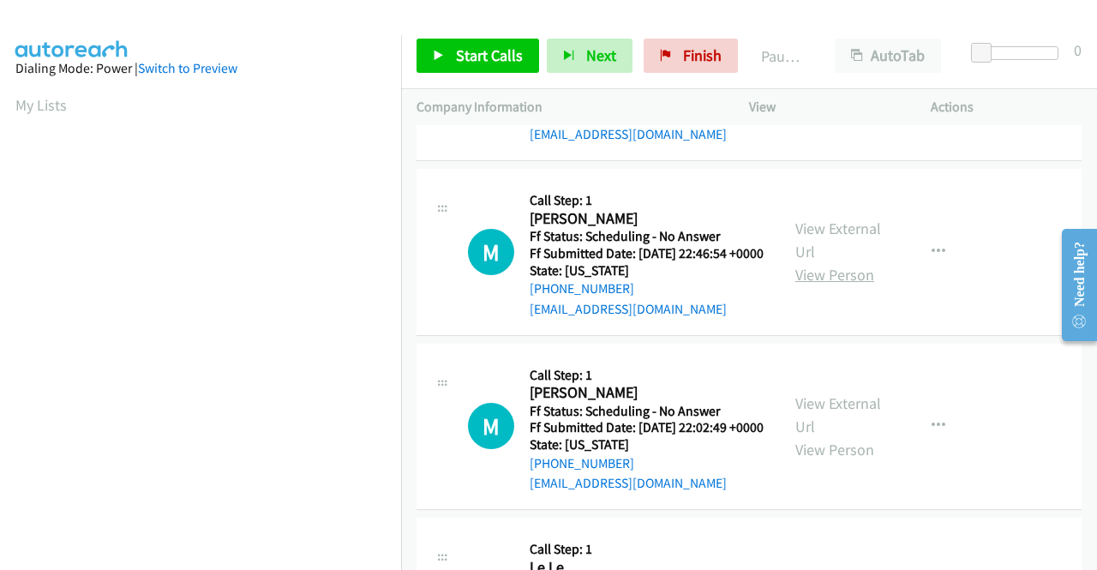
scroll to position [1286, 0]
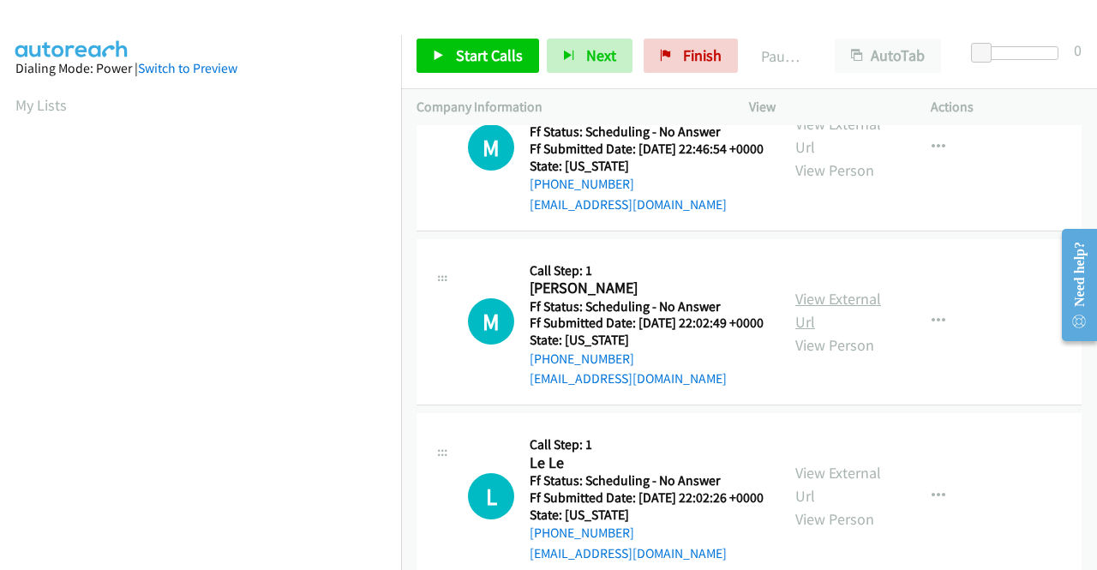
click at [812, 332] on link "View External Url" at bounding box center [839, 310] width 86 height 43
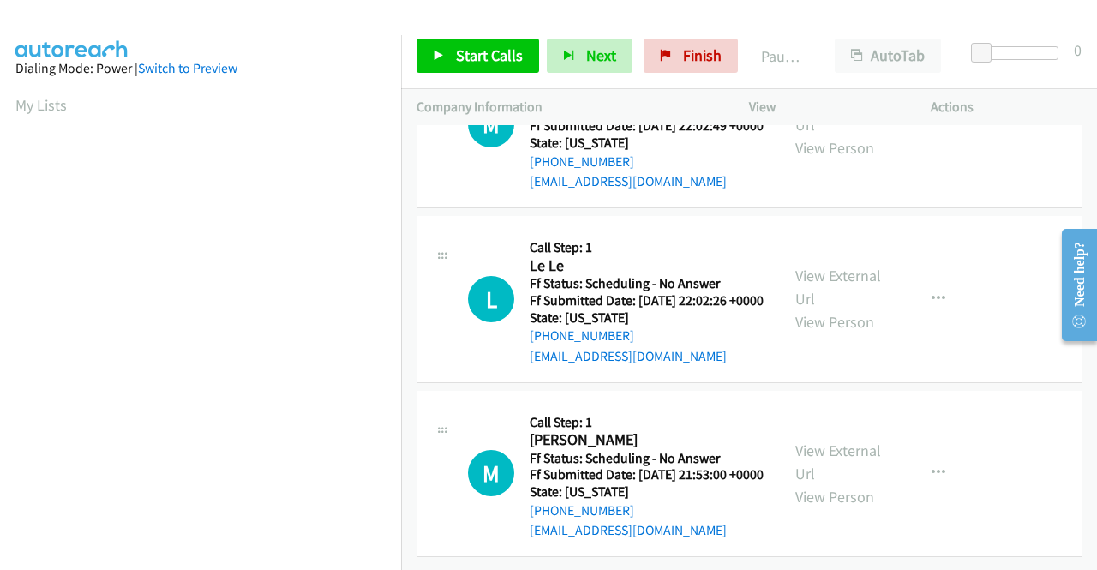
scroll to position [1543, 0]
click at [830, 309] on link "View External Url" at bounding box center [839, 287] width 86 height 43
click at [807, 441] on link "View External Url" at bounding box center [839, 462] width 86 height 43
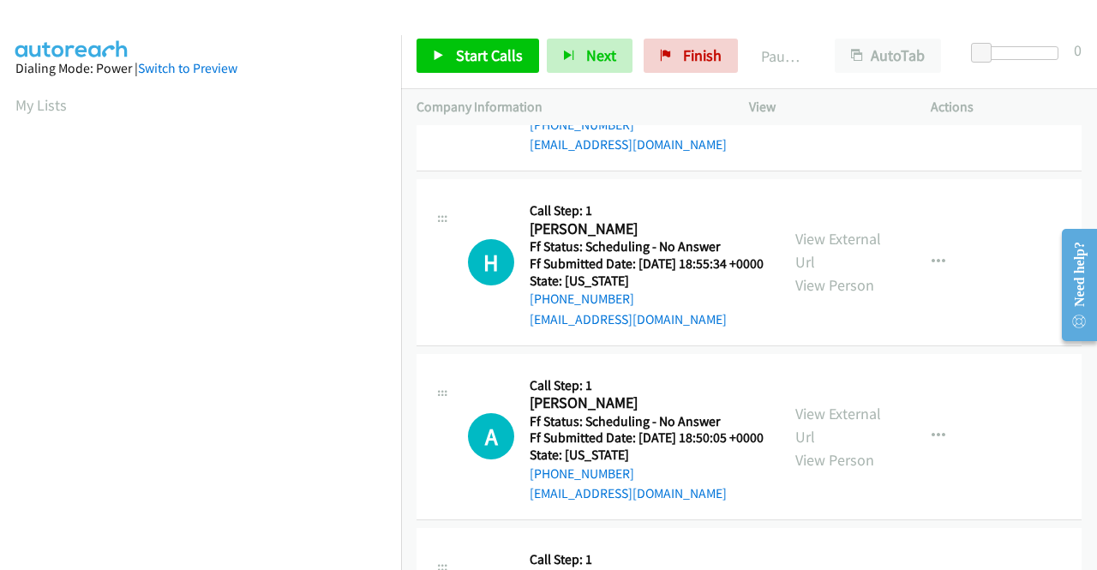
scroll to position [0, 0]
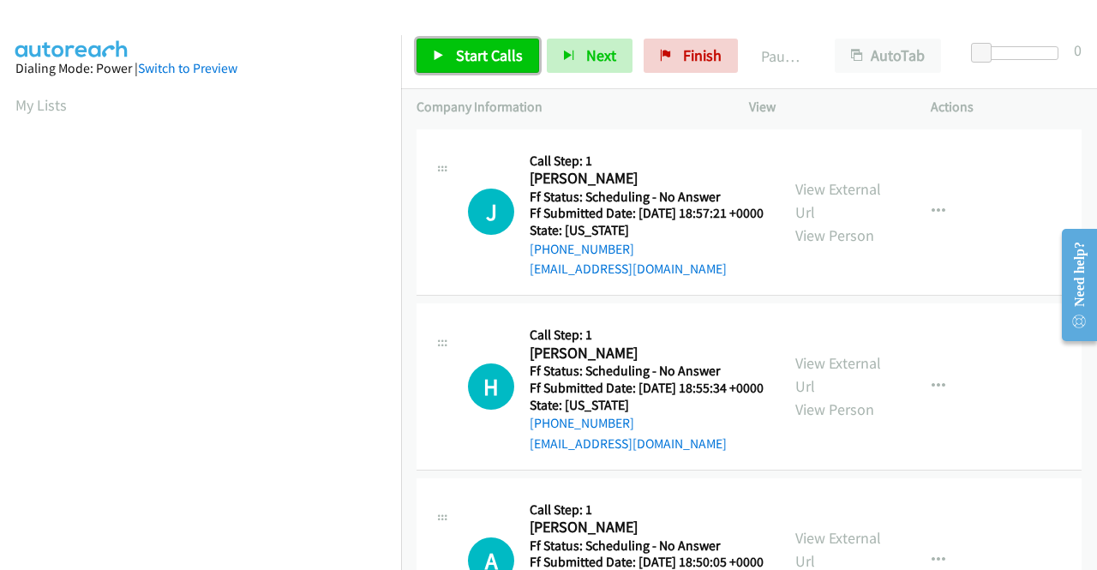
click at [458, 63] on span "Start Calls" at bounding box center [489, 55] width 67 height 20
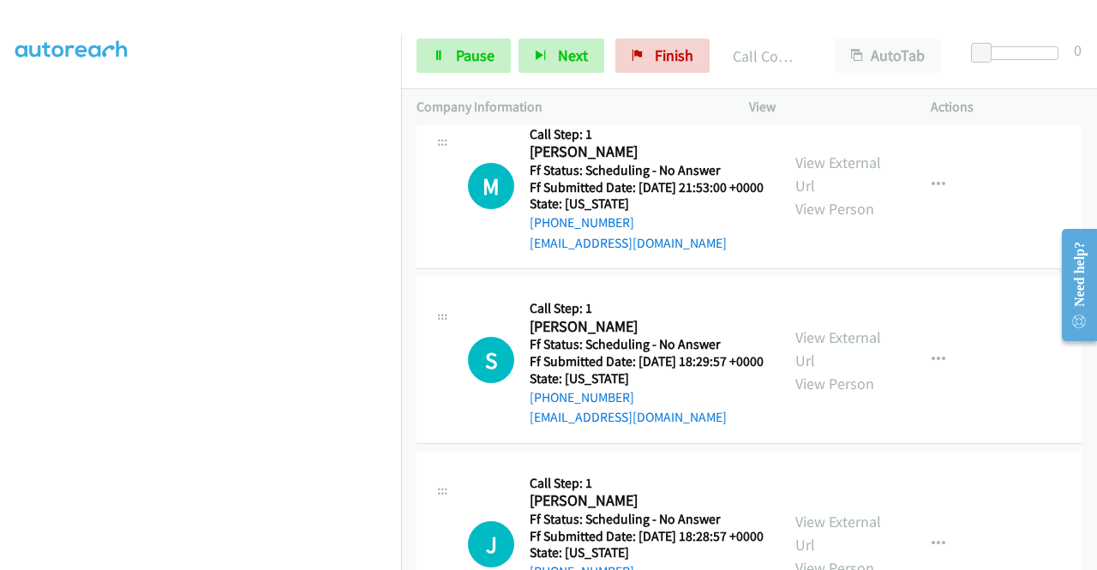
scroll to position [2143, 0]
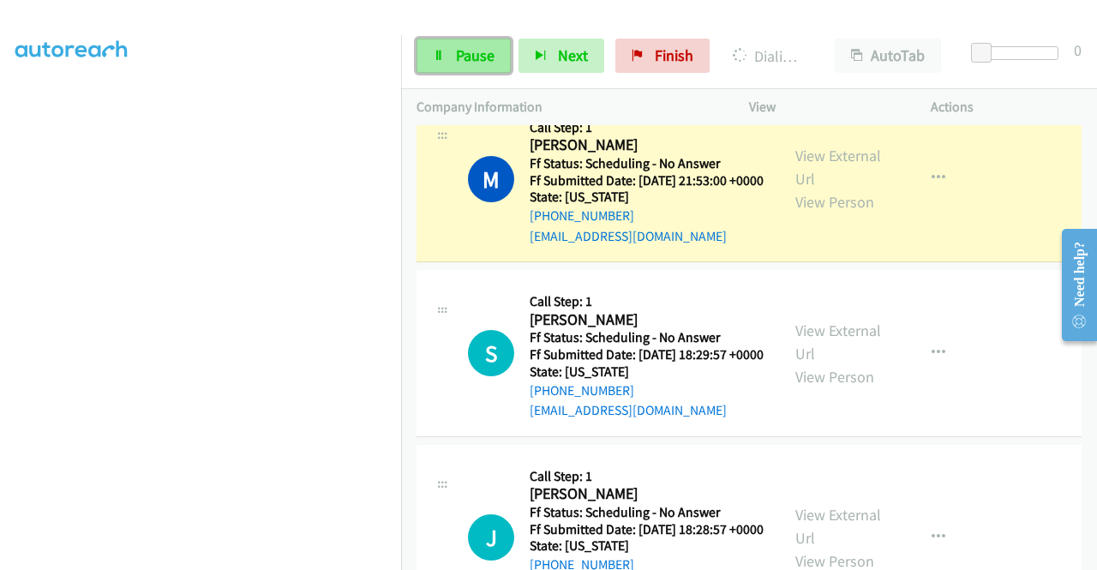
click at [482, 61] on span "Pause" at bounding box center [475, 55] width 39 height 20
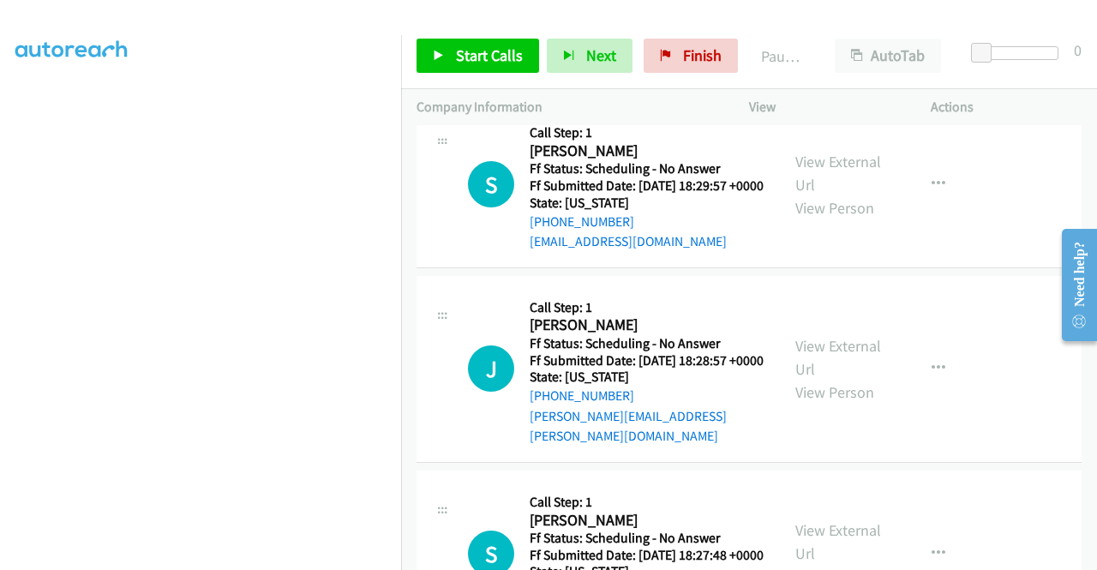
scroll to position [2315, 0]
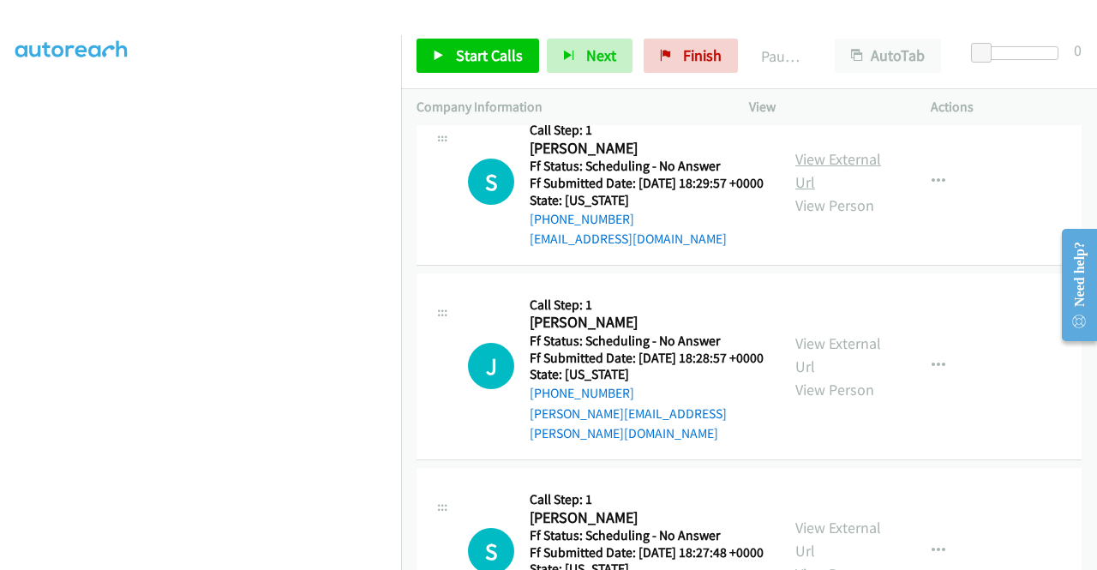
click at [808, 192] on link "View External Url" at bounding box center [839, 170] width 86 height 43
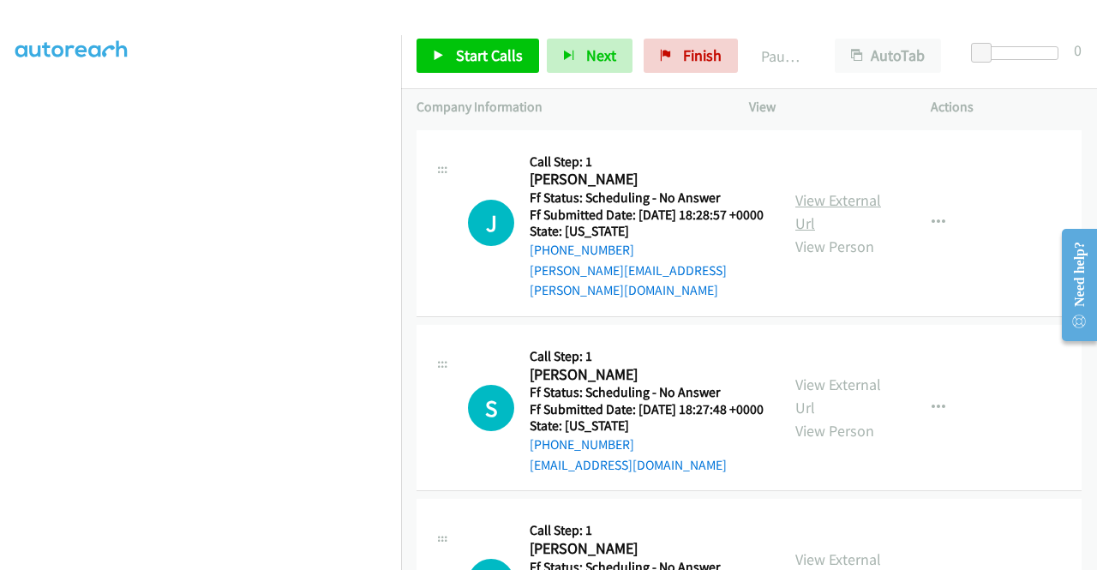
scroll to position [2486, 0]
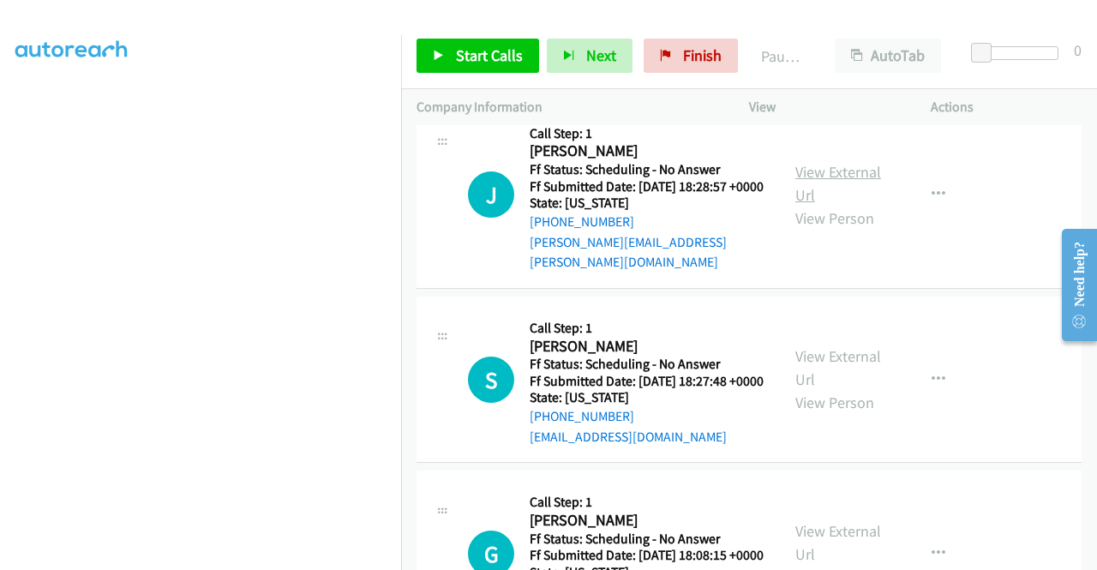
click at [810, 205] on link "View External Url" at bounding box center [839, 183] width 86 height 43
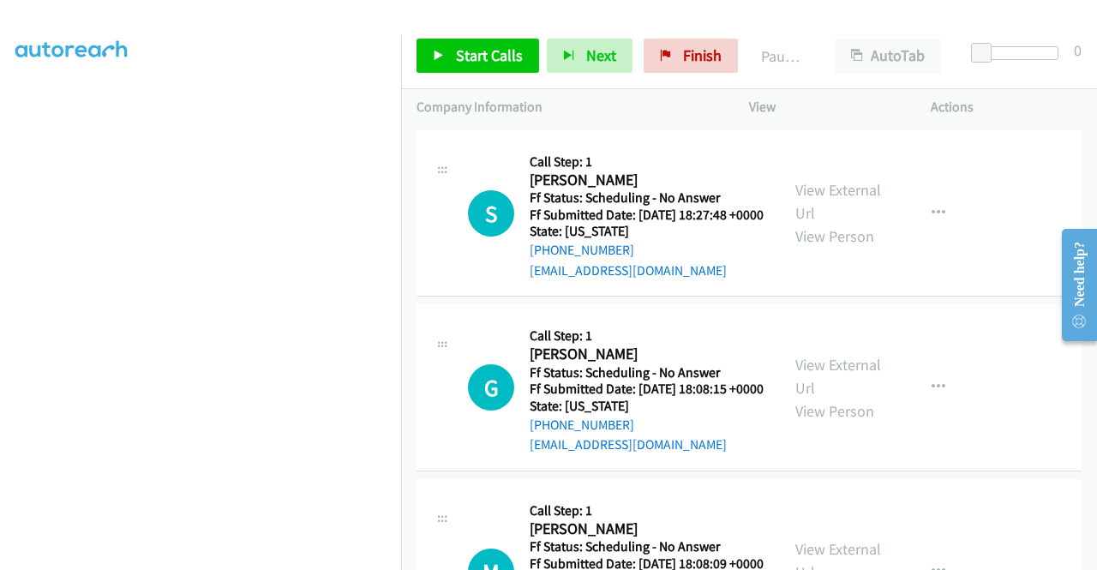
scroll to position [2658, 0]
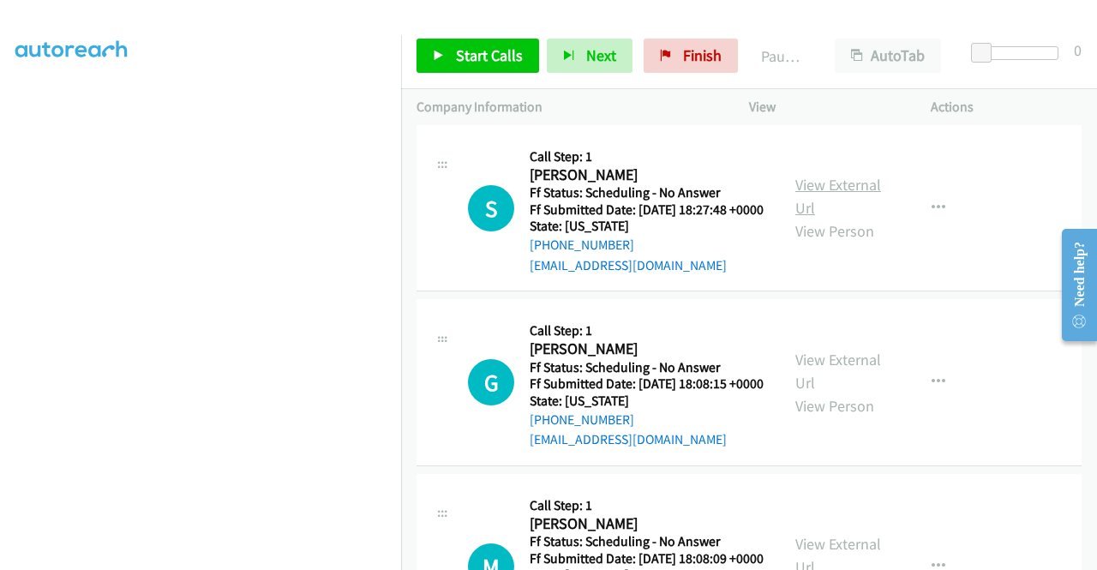
click at [809, 218] on link "View External Url" at bounding box center [839, 196] width 86 height 43
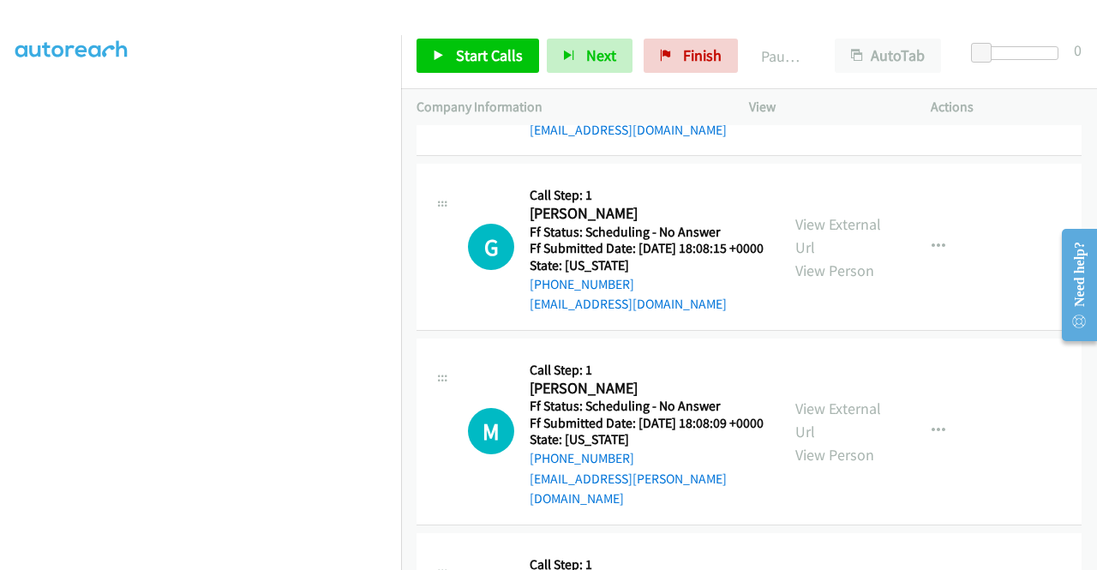
scroll to position [2829, 0]
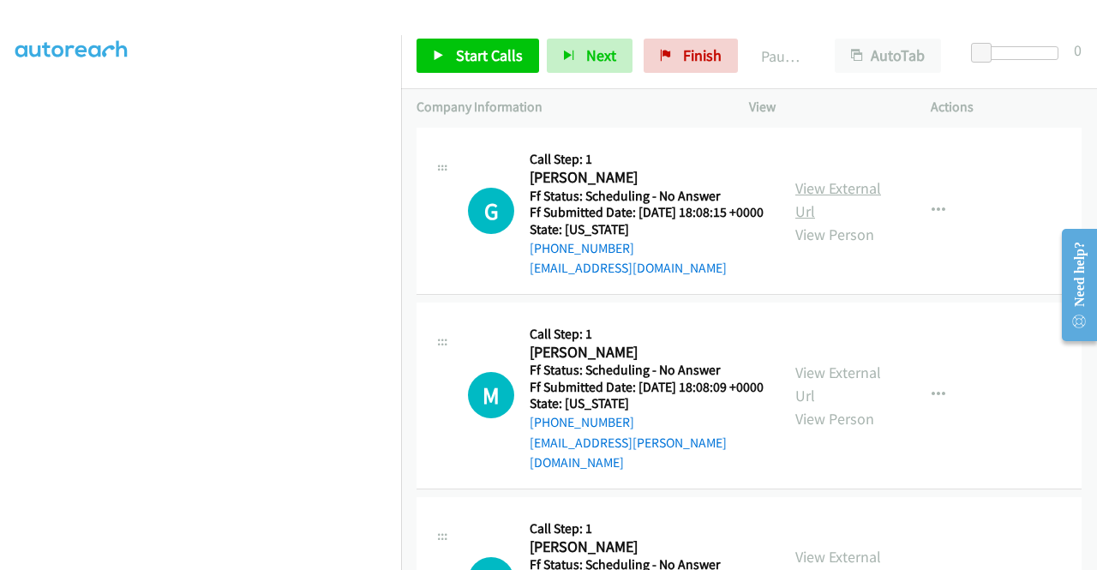
click at [809, 221] on link "View External Url" at bounding box center [839, 199] width 86 height 43
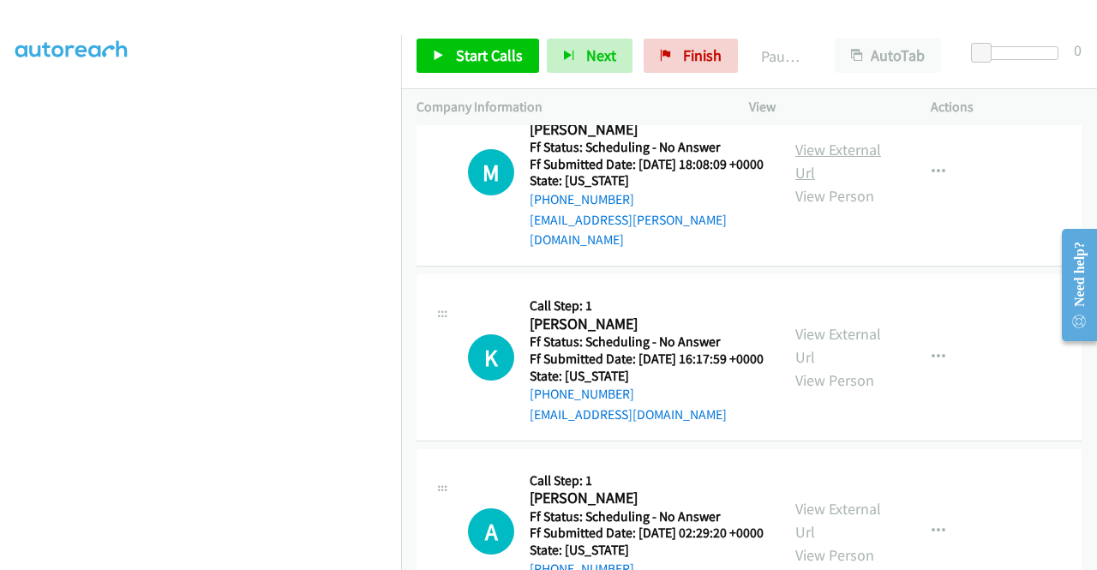
scroll to position [3086, 0]
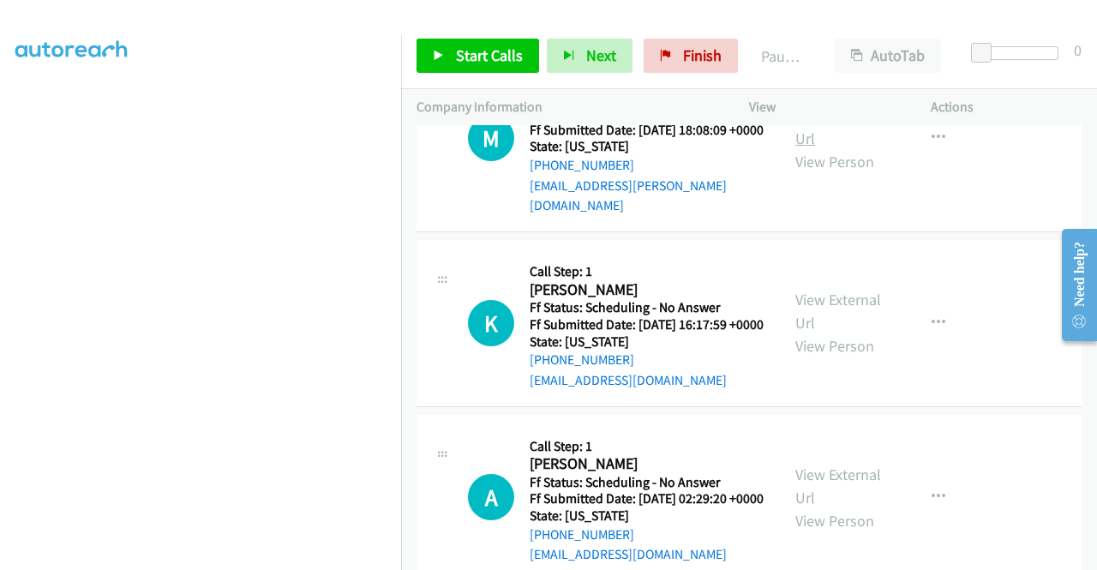
click at [796, 148] on link "View External Url" at bounding box center [839, 126] width 86 height 43
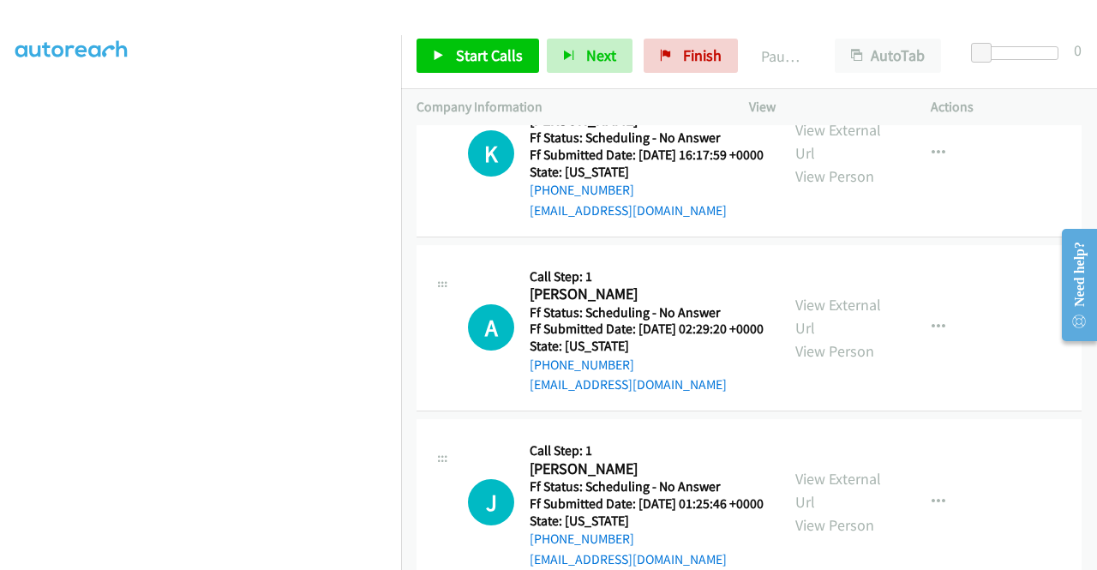
scroll to position [3258, 0]
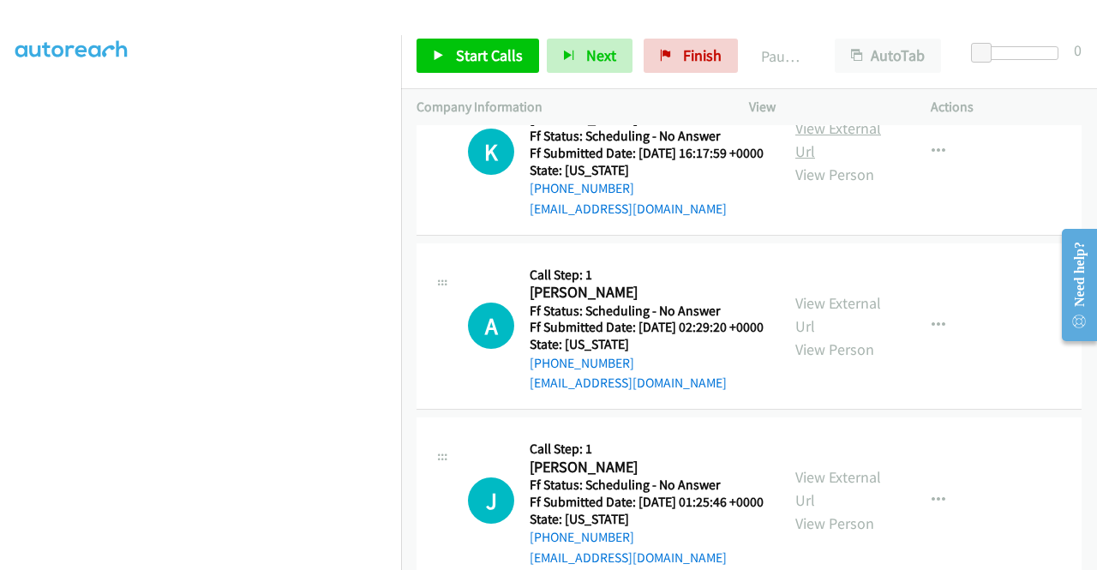
click at [800, 161] on link "View External Url" at bounding box center [839, 139] width 86 height 43
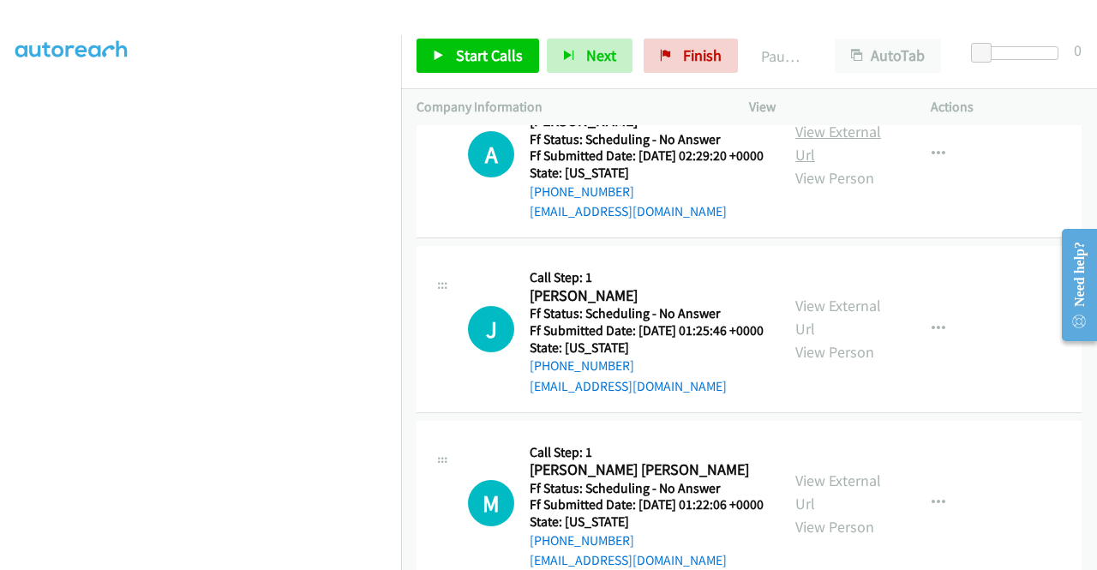
click at [814, 165] on link "View External Url" at bounding box center [839, 143] width 86 height 43
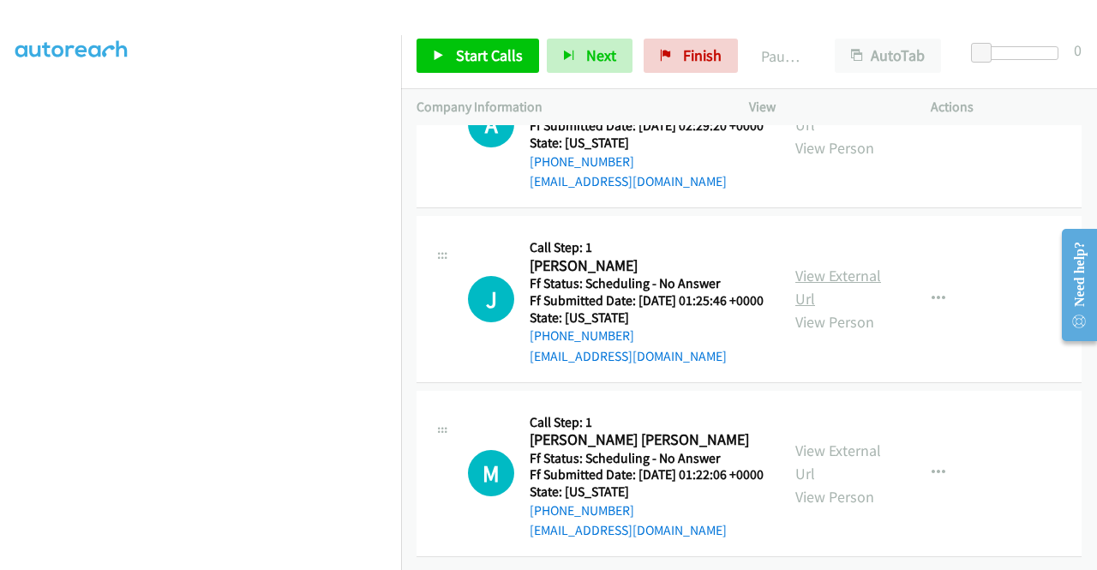
click at [818, 309] on link "View External Url" at bounding box center [839, 287] width 86 height 43
click at [820, 441] on link "View External Url" at bounding box center [839, 462] width 86 height 43
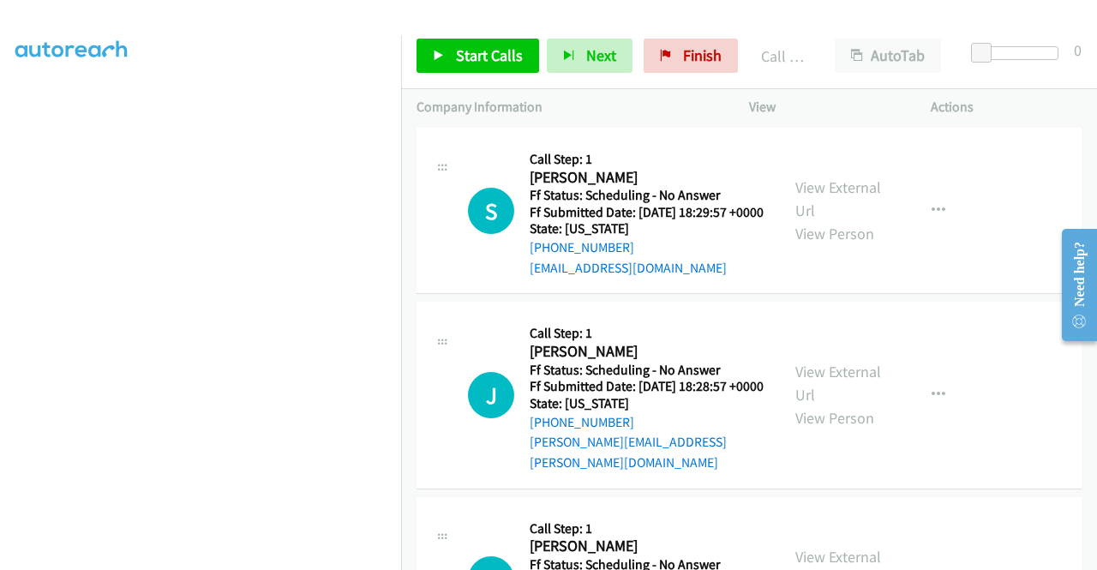
scroll to position [2238, 0]
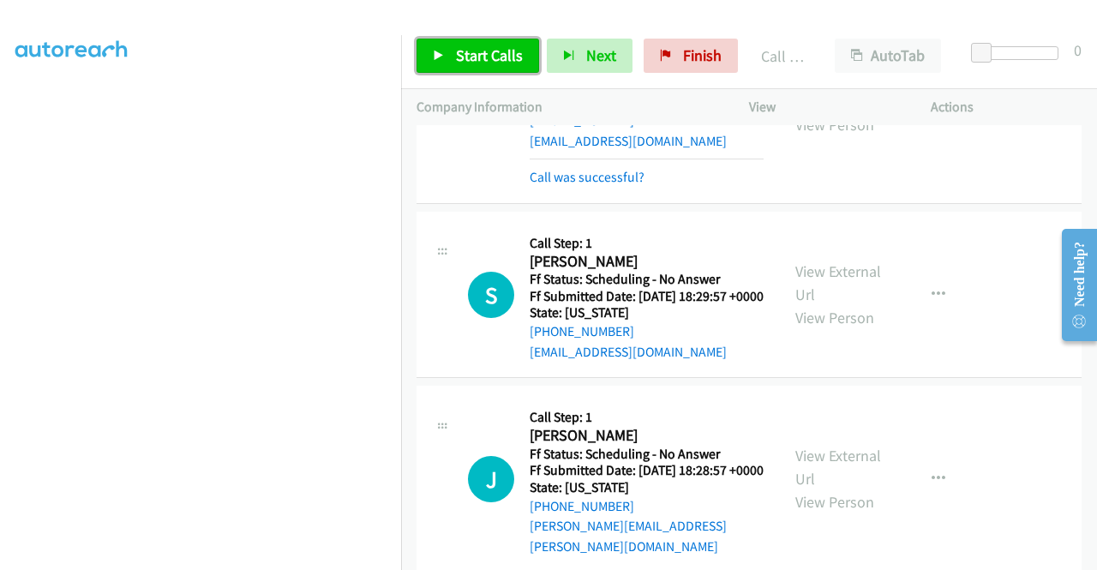
click at [495, 63] on span "Start Calls" at bounding box center [489, 55] width 67 height 20
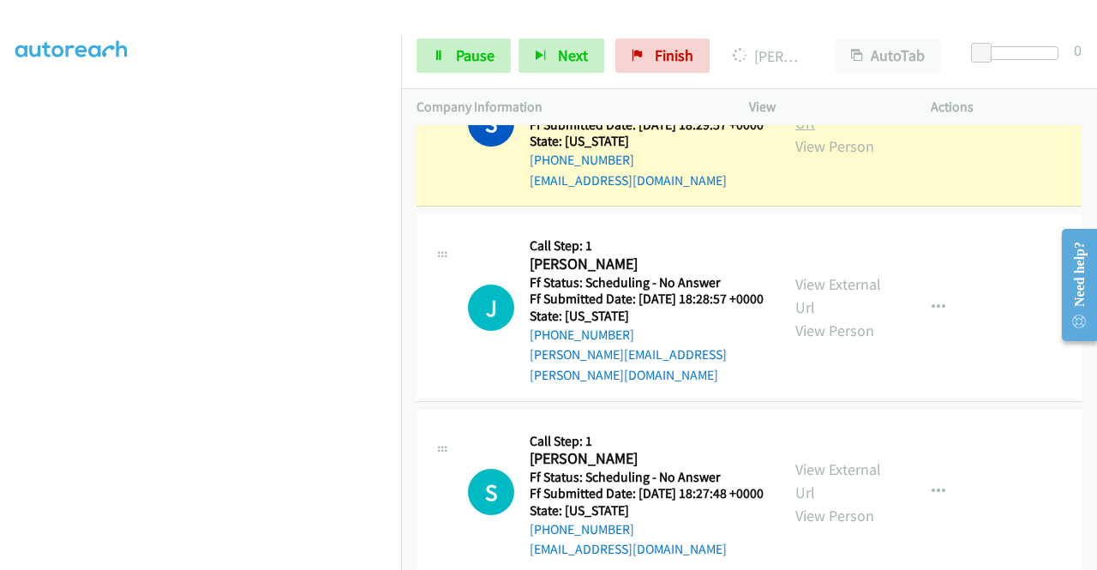
scroll to position [2495, 0]
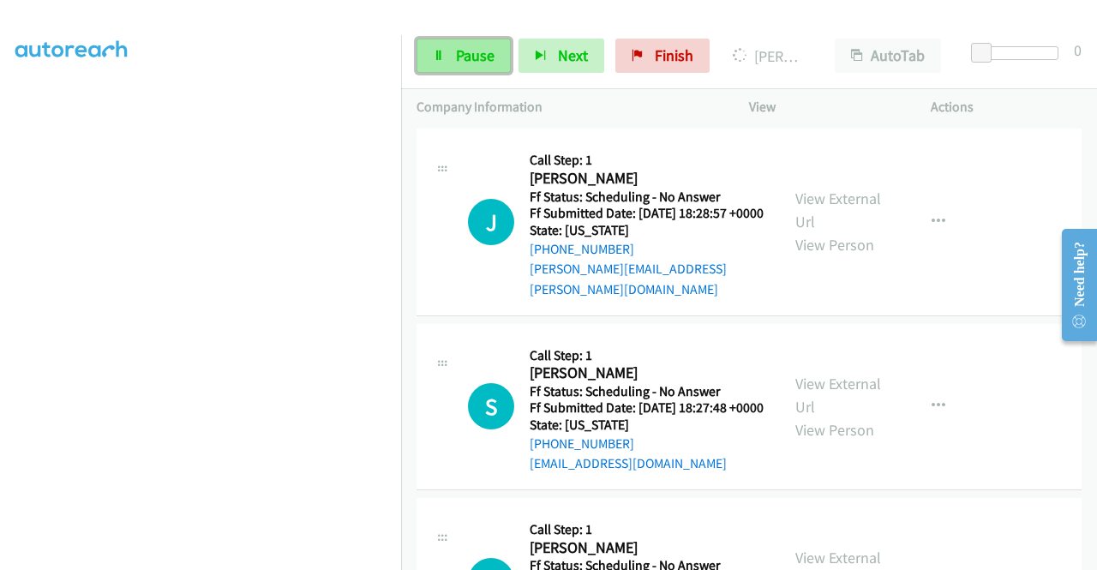
click at [477, 49] on span "Pause" at bounding box center [475, 55] width 39 height 20
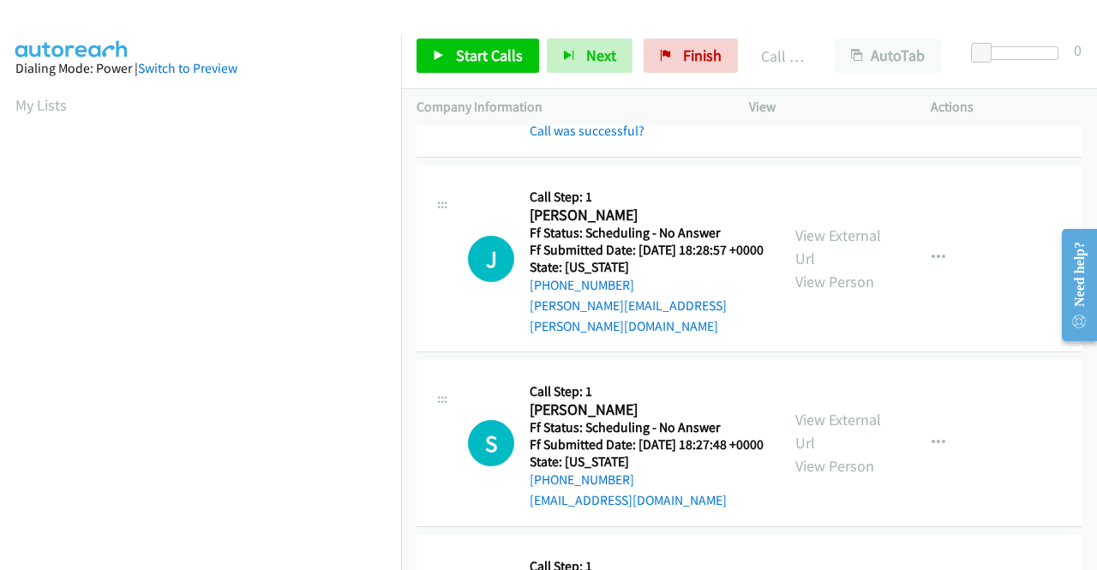
scroll to position [391, 0]
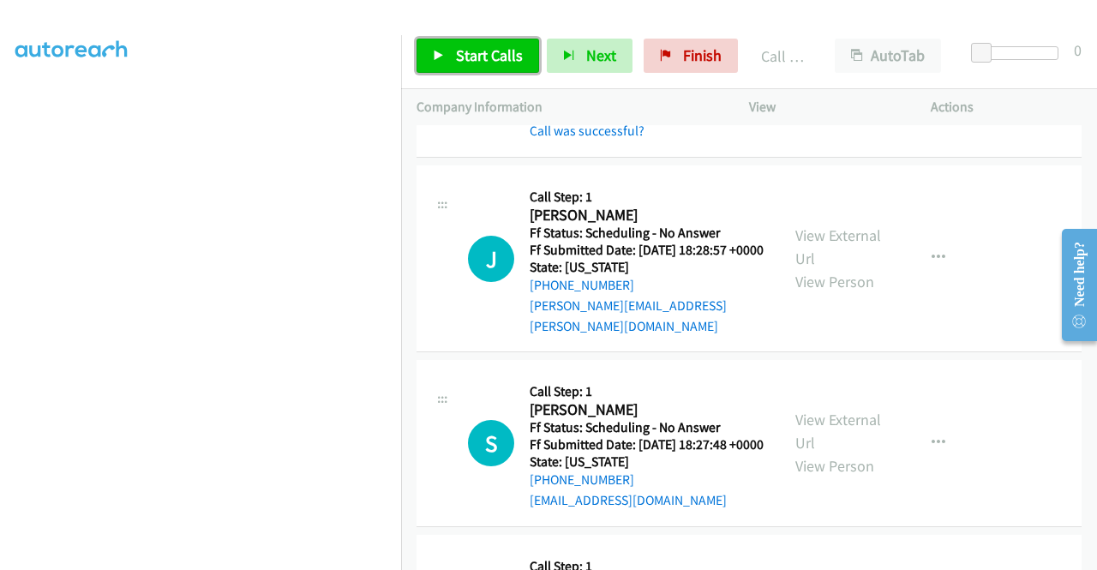
click at [489, 51] on span "Start Calls" at bounding box center [489, 55] width 67 height 20
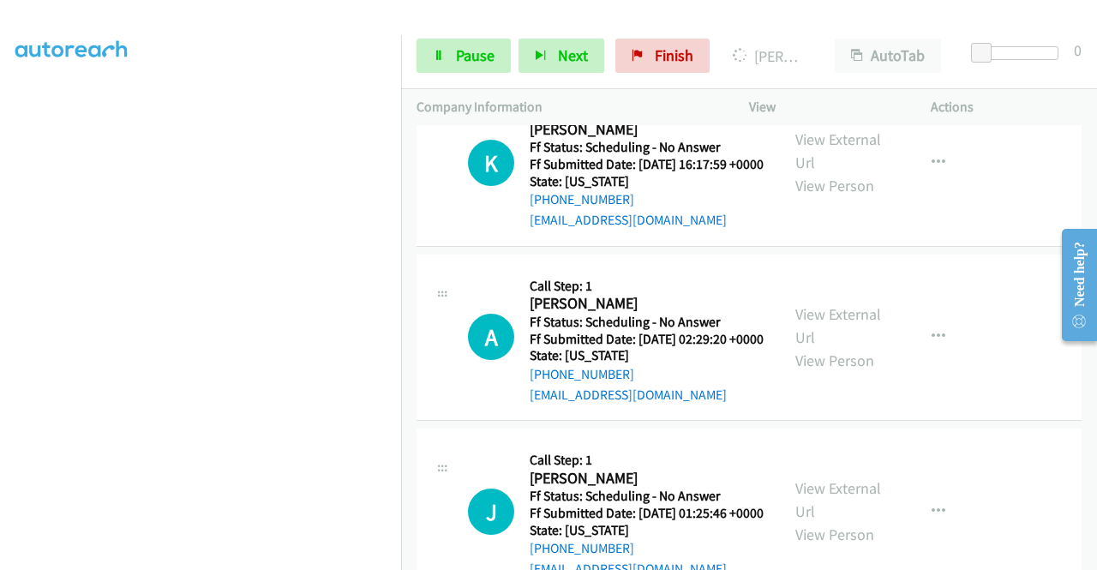
scroll to position [3456, 0]
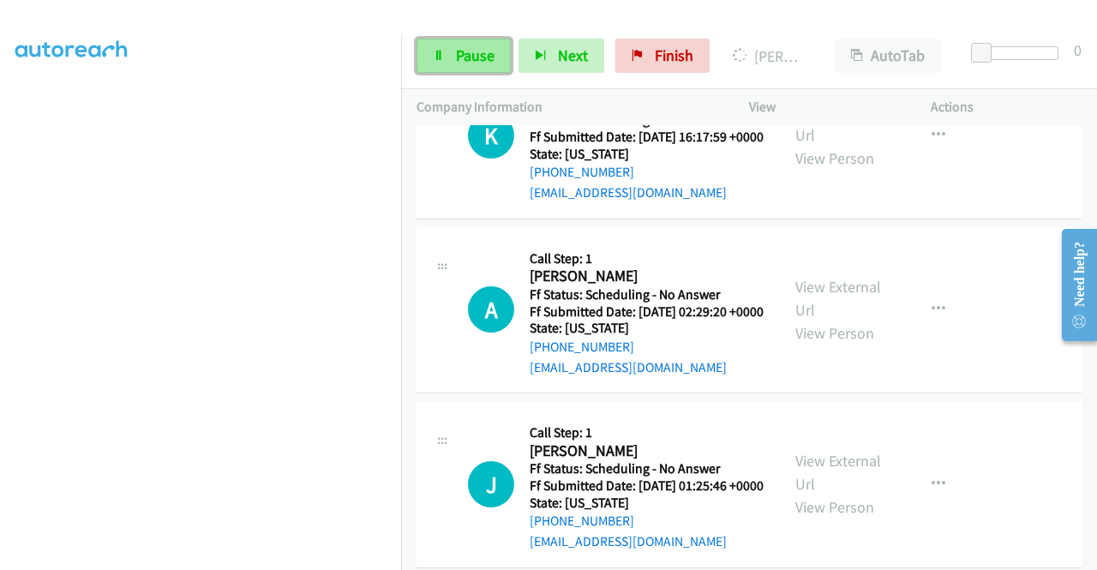
click at [495, 56] on link "Pause" at bounding box center [464, 56] width 94 height 34
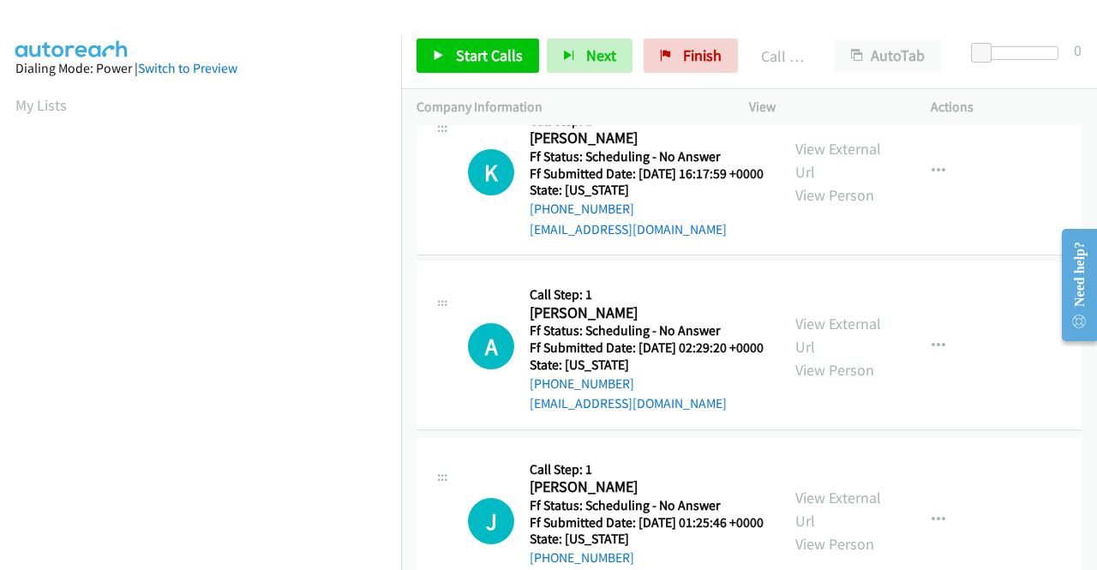
scroll to position [391, 0]
click at [609, 63] on link "Call was successful?" at bounding box center [587, 54] width 115 height 16
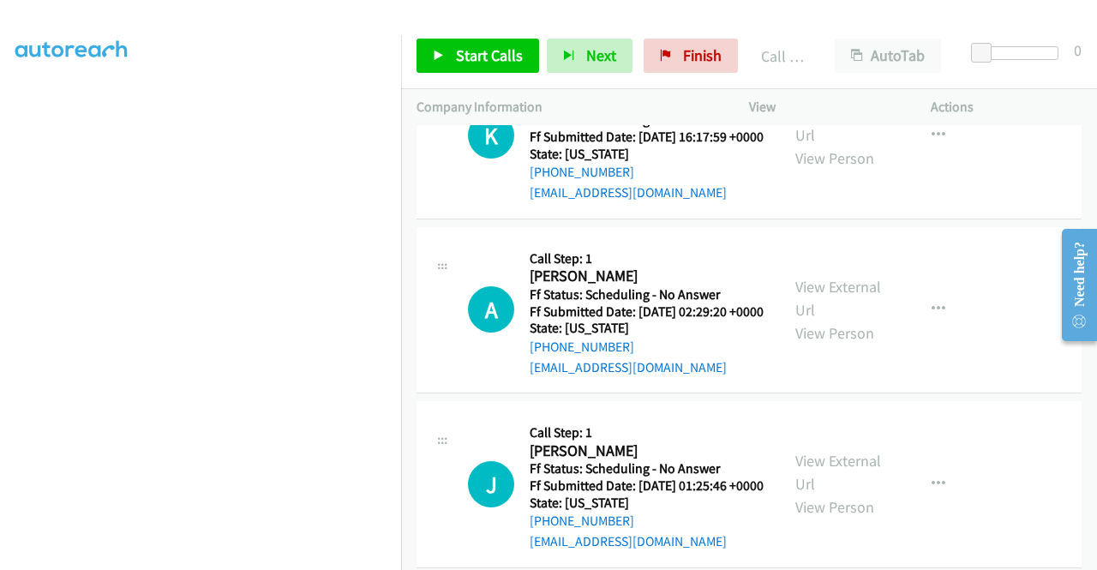
click at [845, 114] on link "Add to do not call list" at bounding box center [847, 97] width 228 height 34
click at [513, 57] on span "Start Calls" at bounding box center [489, 55] width 67 height 20
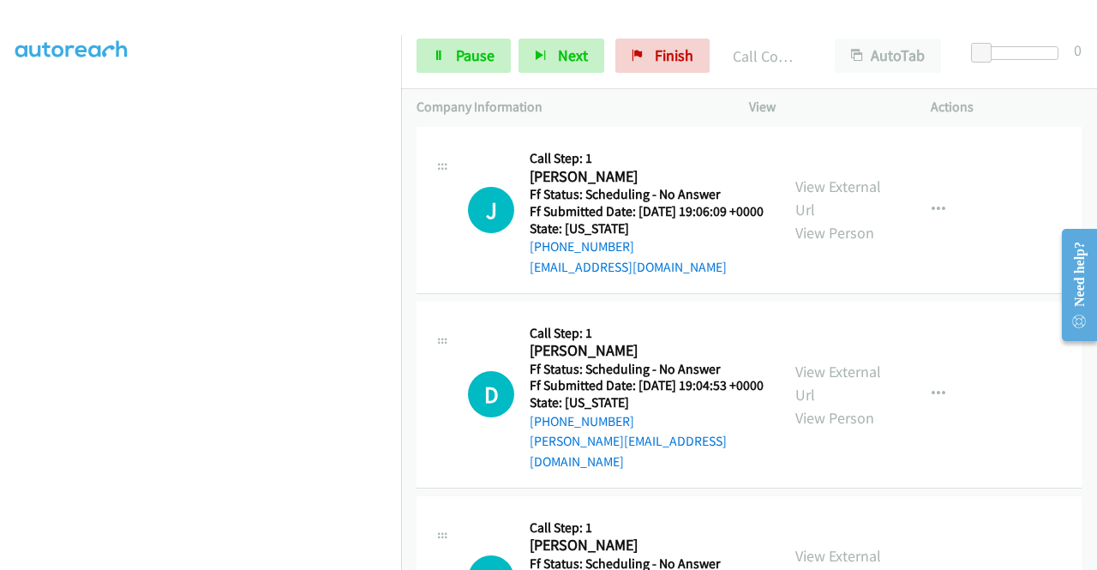
scroll to position [4228, 0]
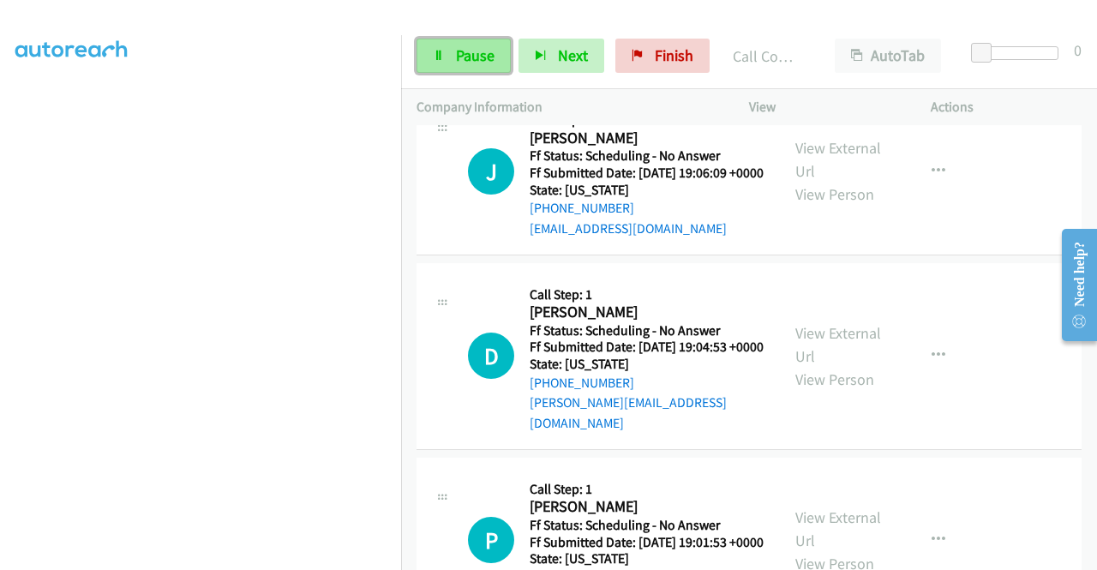
click at [465, 55] on span "Pause" at bounding box center [475, 55] width 39 height 20
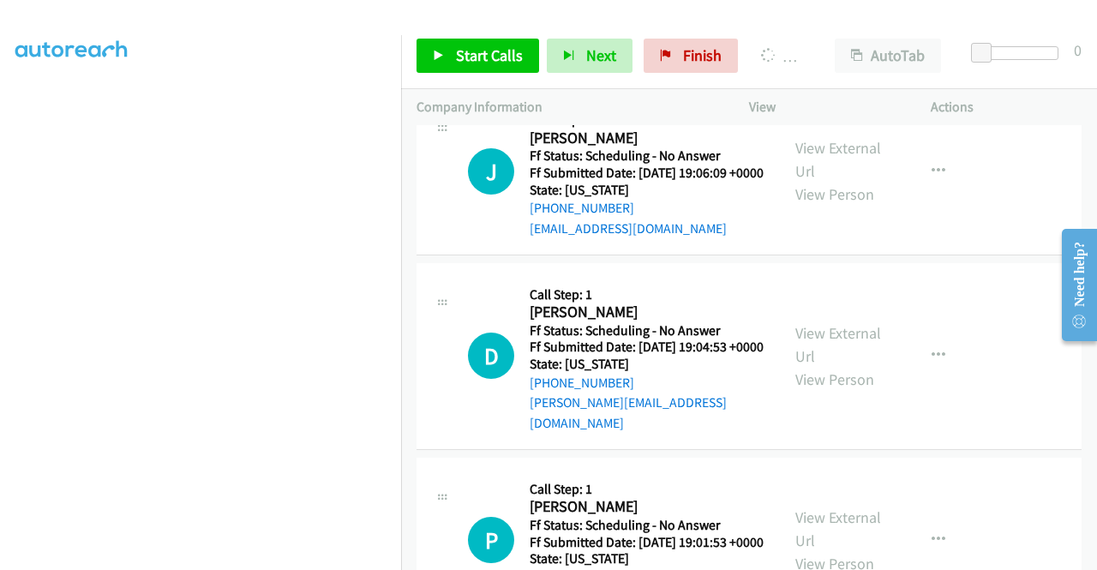
scroll to position [391, 0]
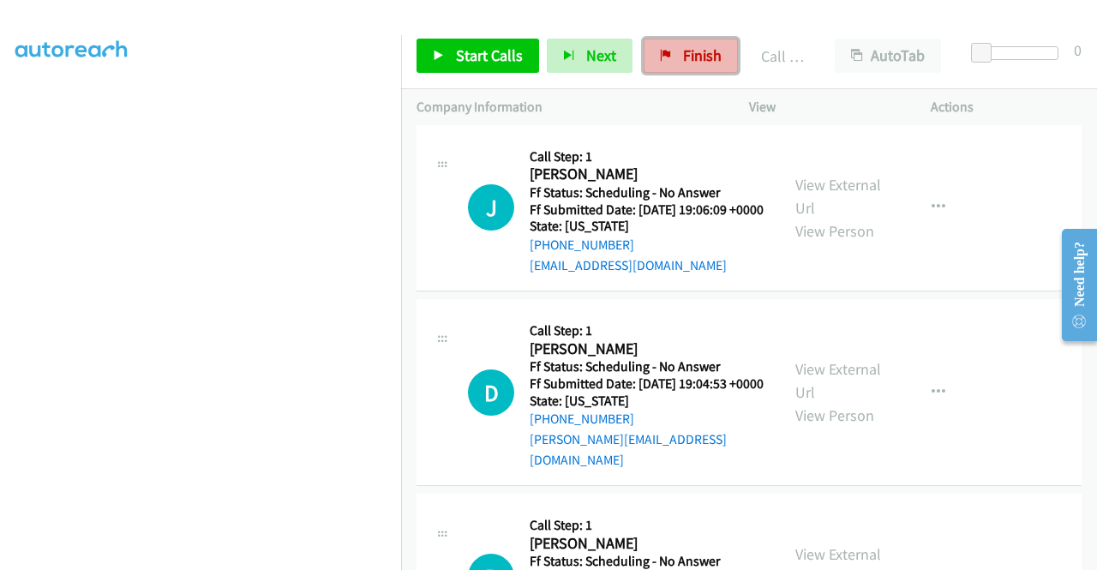
click at [665, 57] on icon at bounding box center [666, 57] width 12 height 12
